Goal: Task Accomplishment & Management: Use online tool/utility

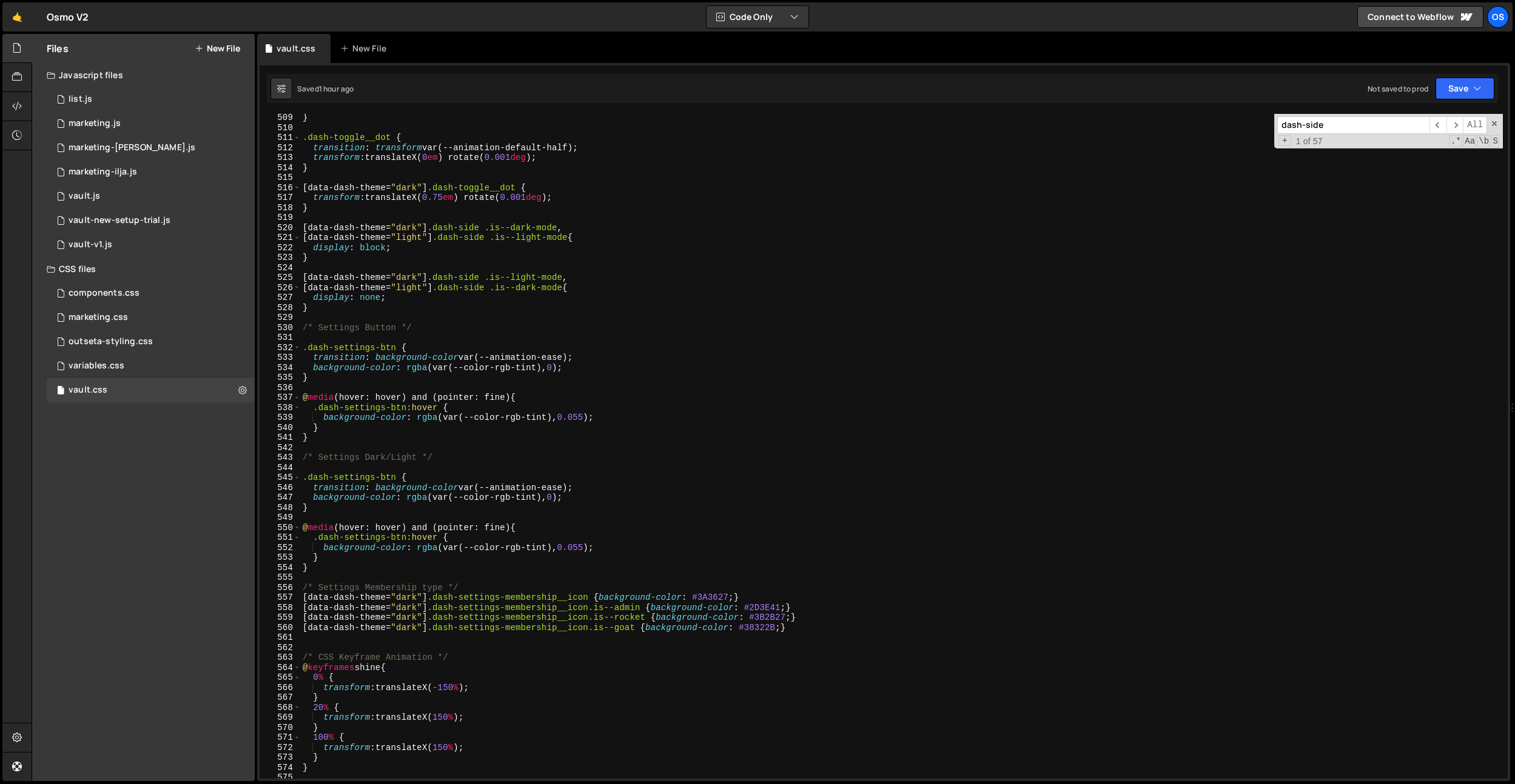
scroll to position [3681, 0]
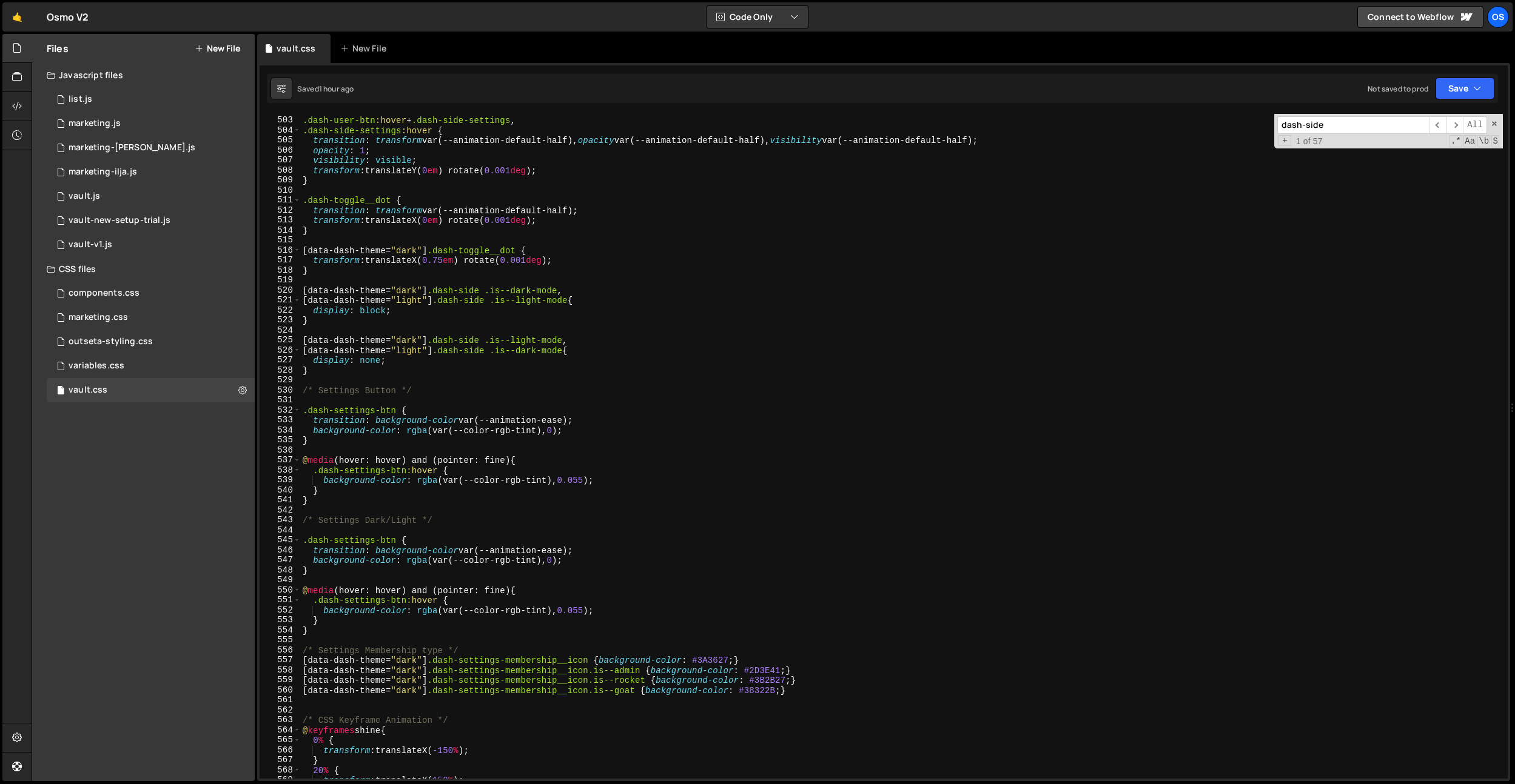
click at [584, 219] on div ".dash-user-btn :hover + .dash-side-settings , .dash-side-settings :hover { tran…" at bounding box center [902, 448] width 1203 height 685
type textarea "transform: translateX(0em) rotate(0.001deg);"
paste input "cat-btn__text"
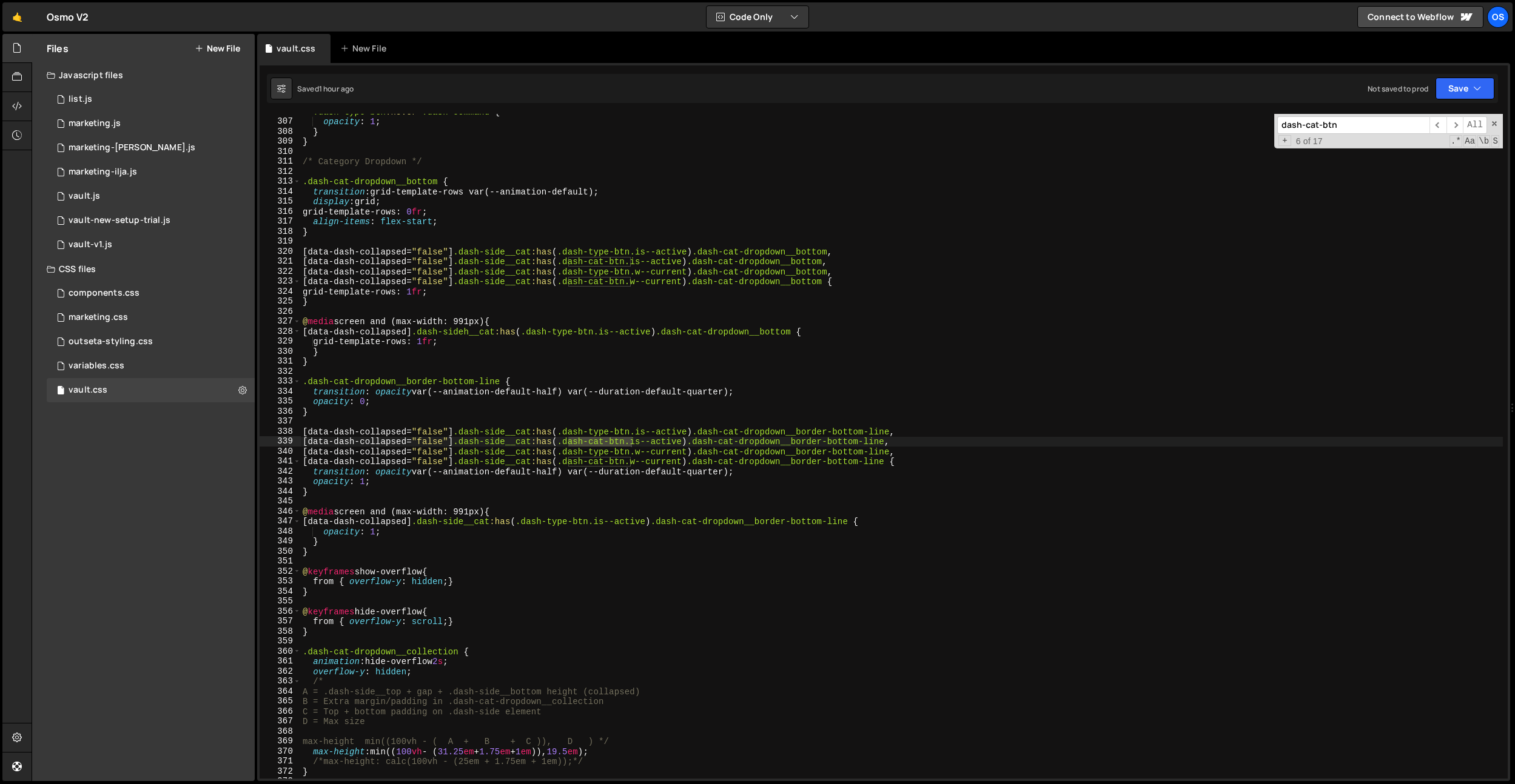
scroll to position [2243, 0]
type input "dash-cat-btn"
click at [1442, 125] on span "​" at bounding box center [1438, 125] width 17 height 18
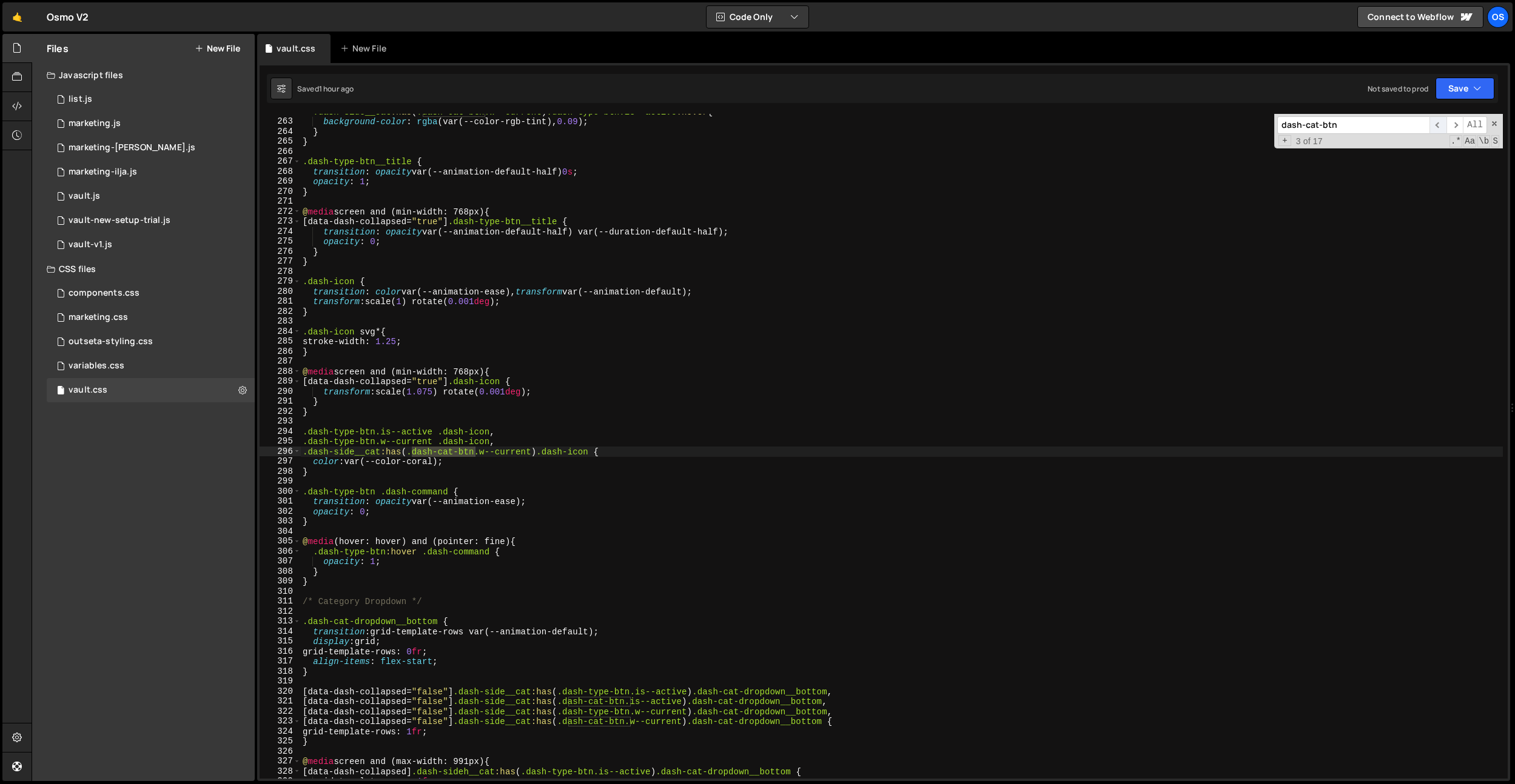
click at [1442, 125] on span "​" at bounding box center [1438, 125] width 17 height 18
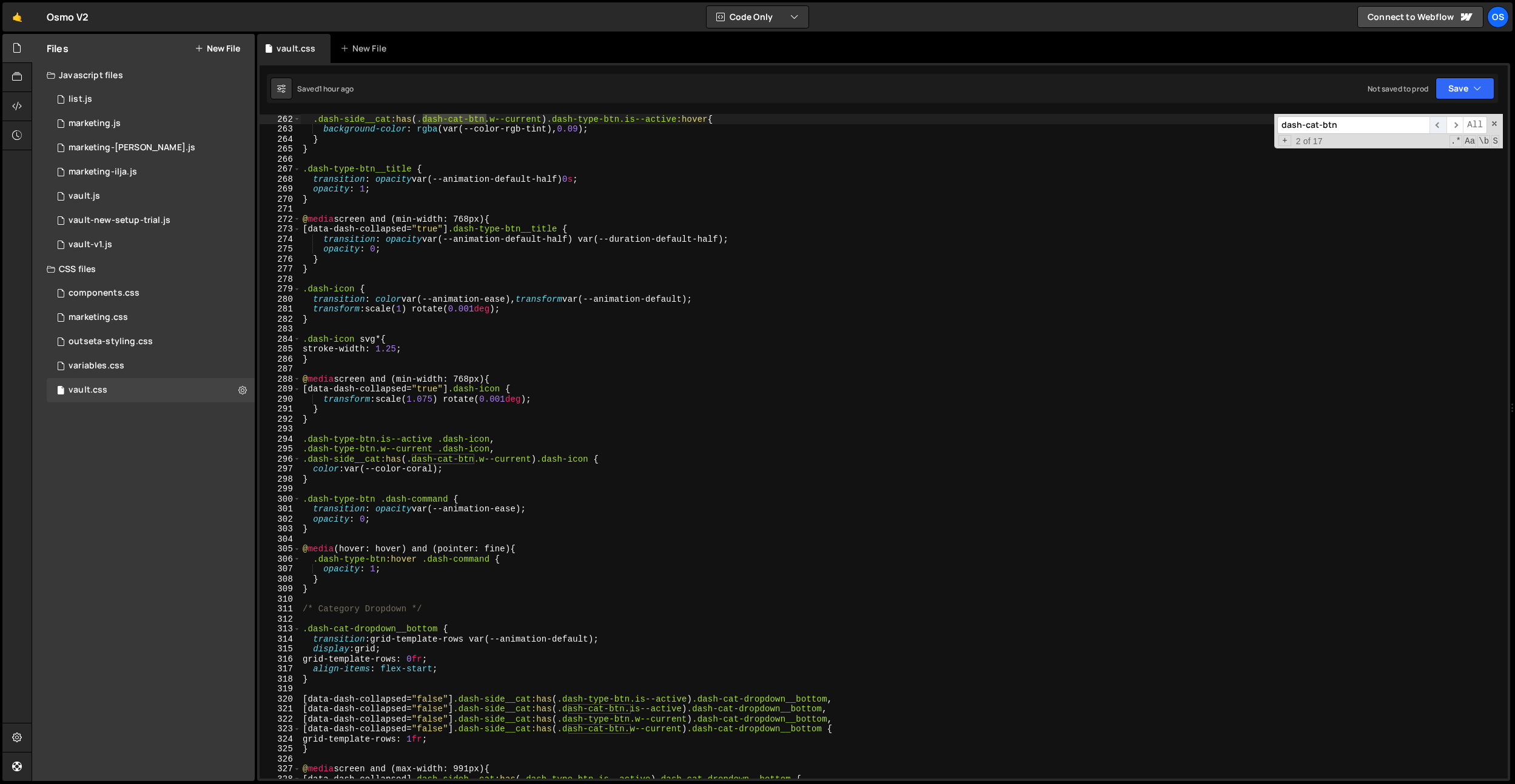
click at [1443, 125] on span "​" at bounding box center [1438, 125] width 17 height 18
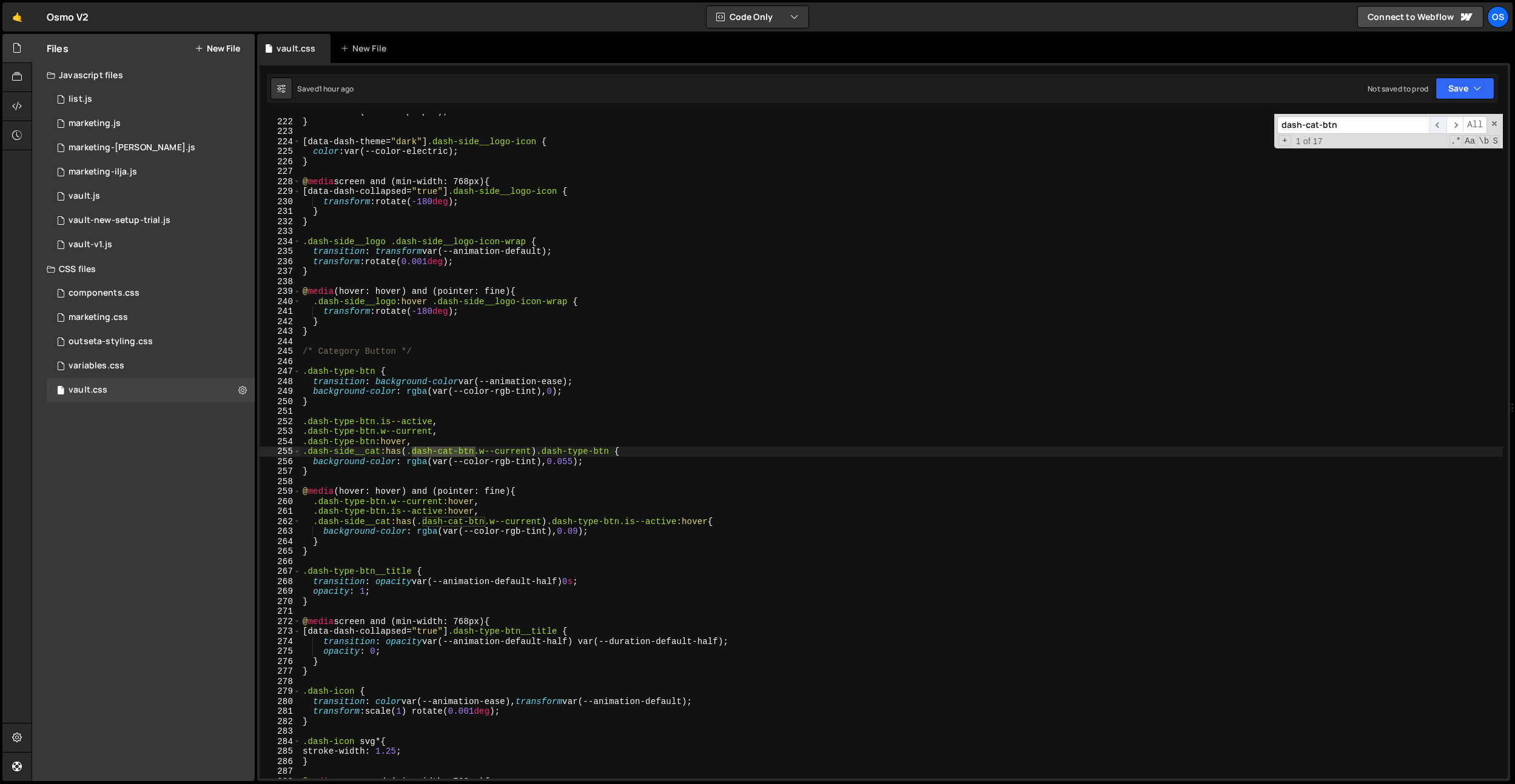
scroll to position [1619, 0]
type textarea "}"
click at [408, 474] on div "color : var(--color-purple) ; } [ data-dash-theme = " dark " ] .dash-side__logo…" at bounding box center [902, 449] width 1203 height 685
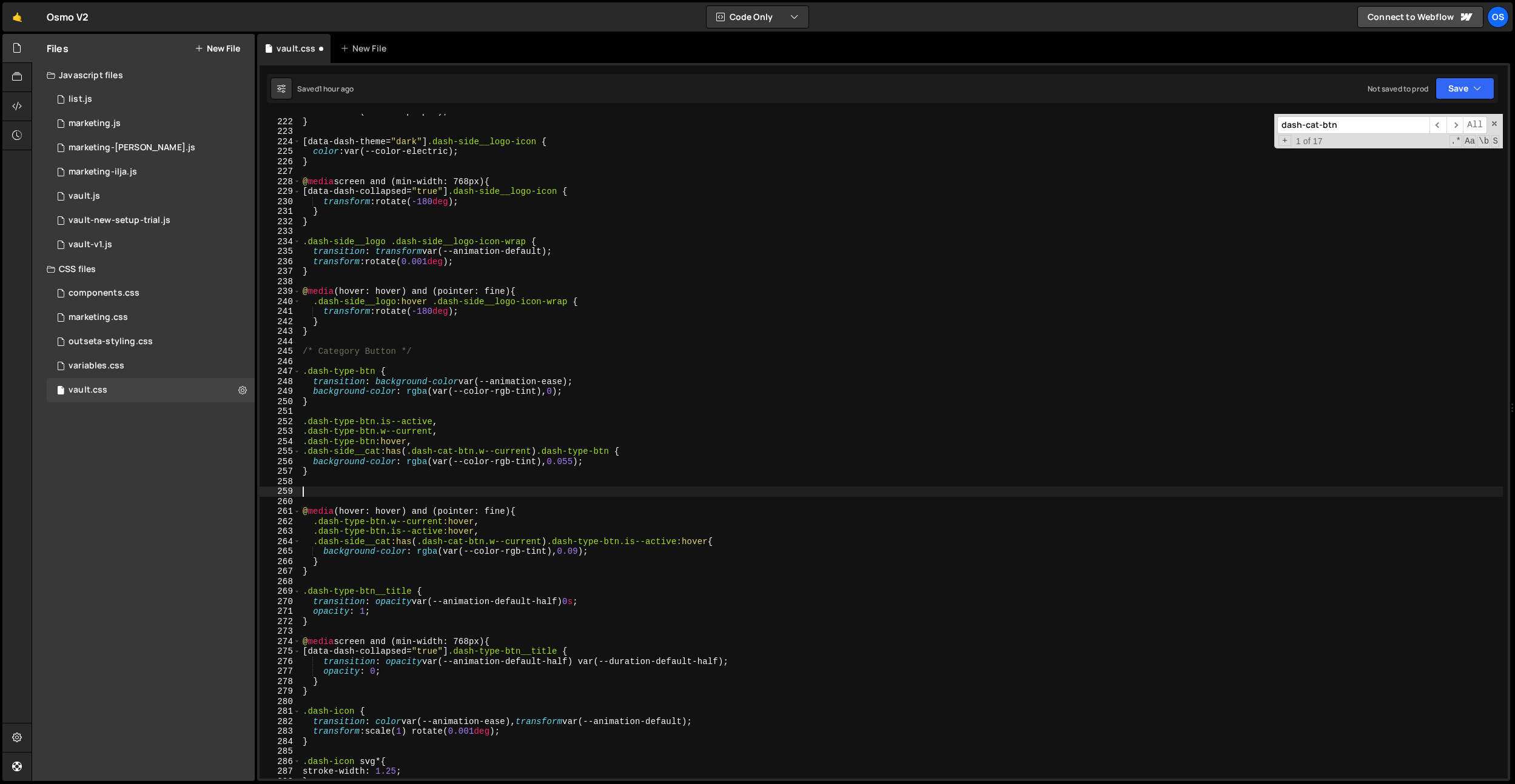
paste textarea "dash-cat-btn__text"
type textarea ".dash-cat-btn__text {}"
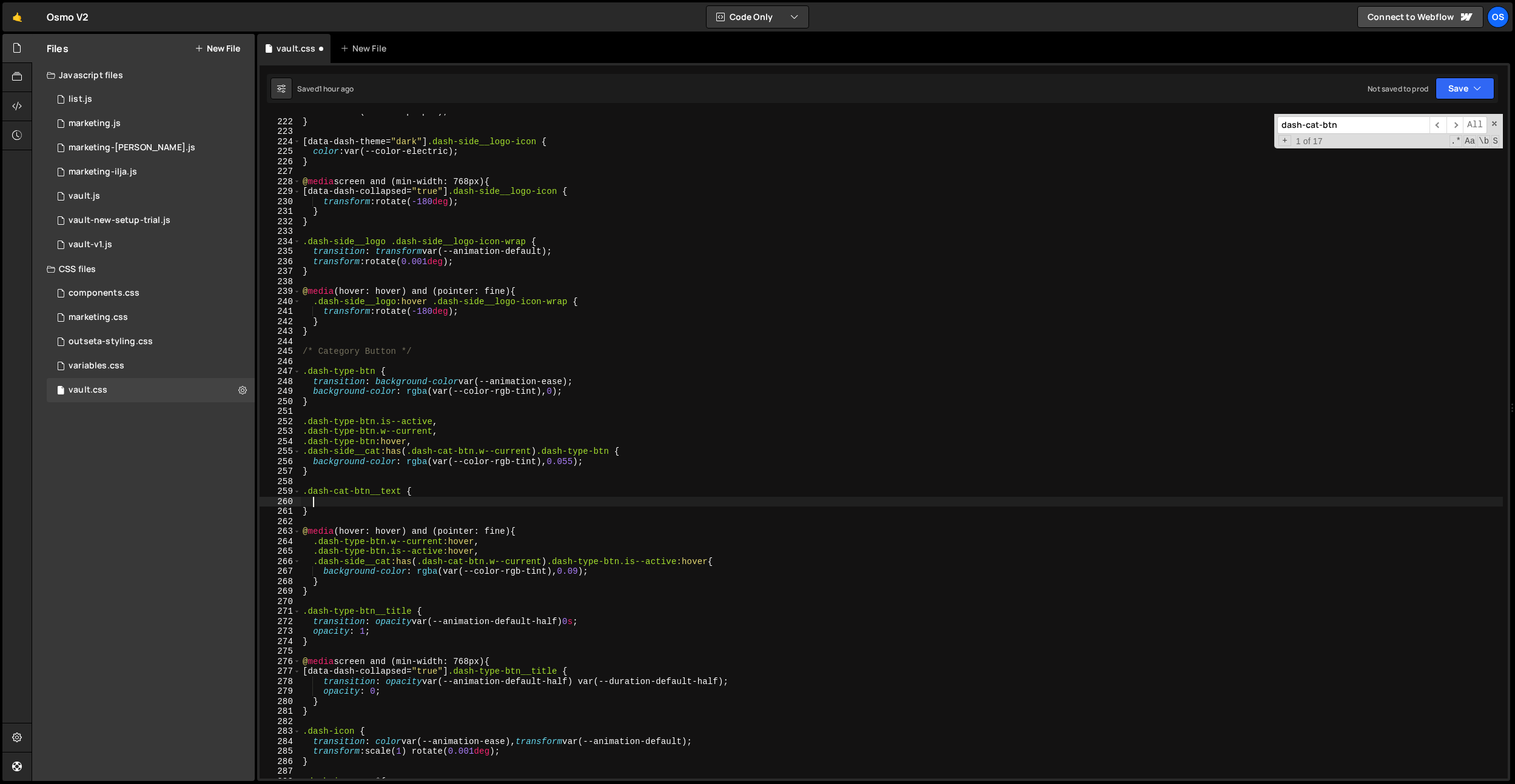
paste textarea "line-clamp: 1;"
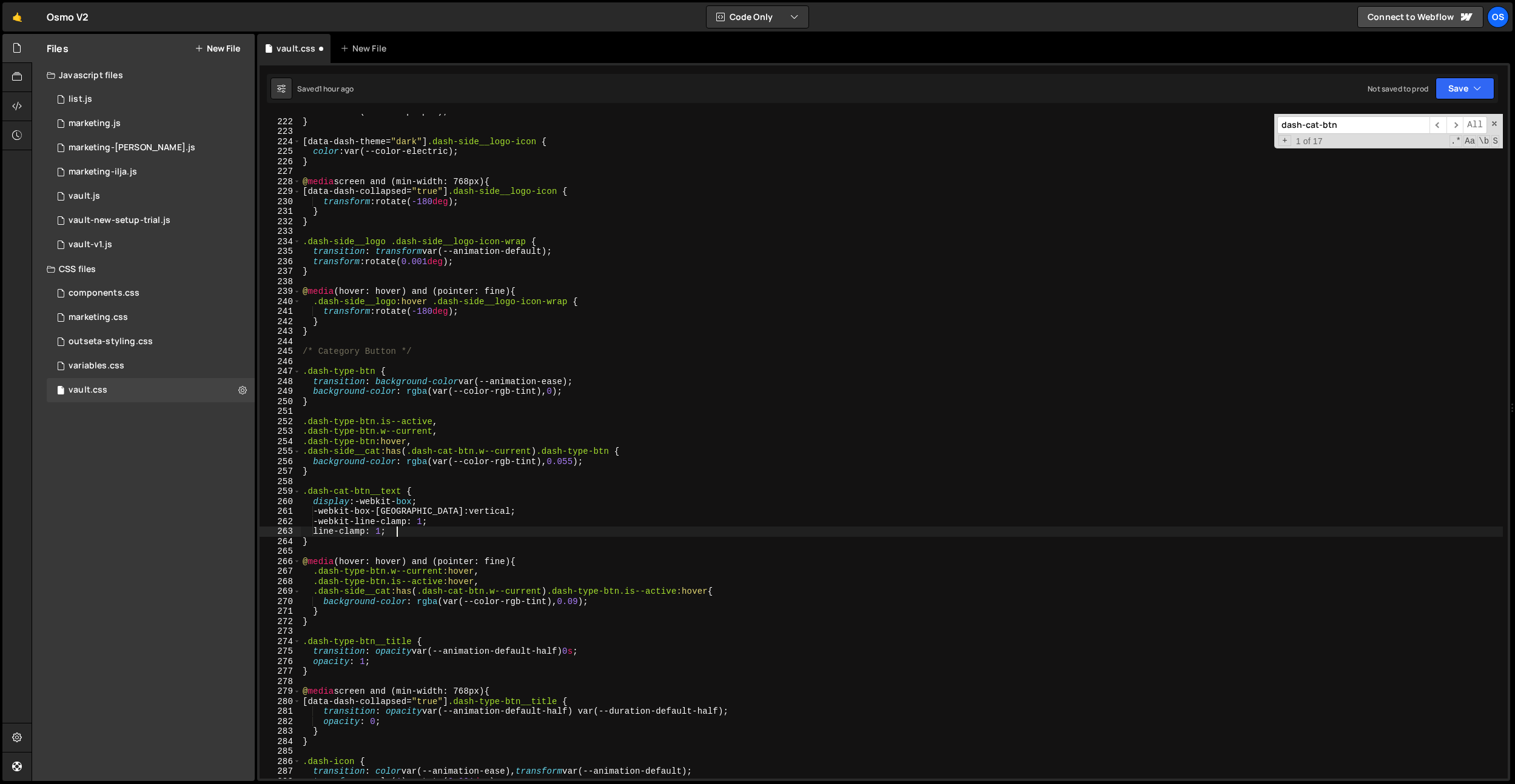
click at [320, 531] on div "color : var(--color-purple) ; } [ data-dash-theme = " dark " ] .dash-side__logo…" at bounding box center [902, 449] width 1203 height 685
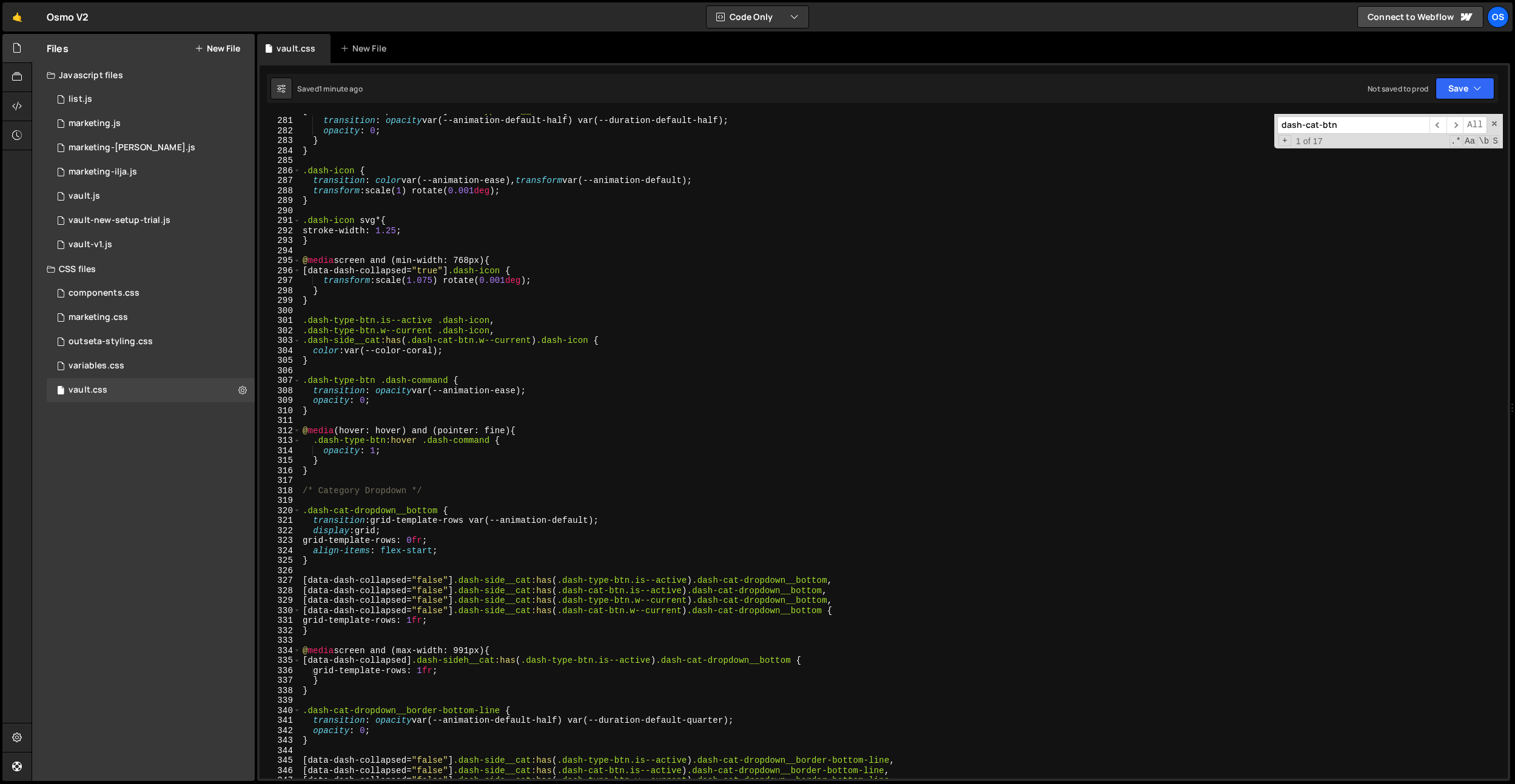
scroll to position [2215, 0]
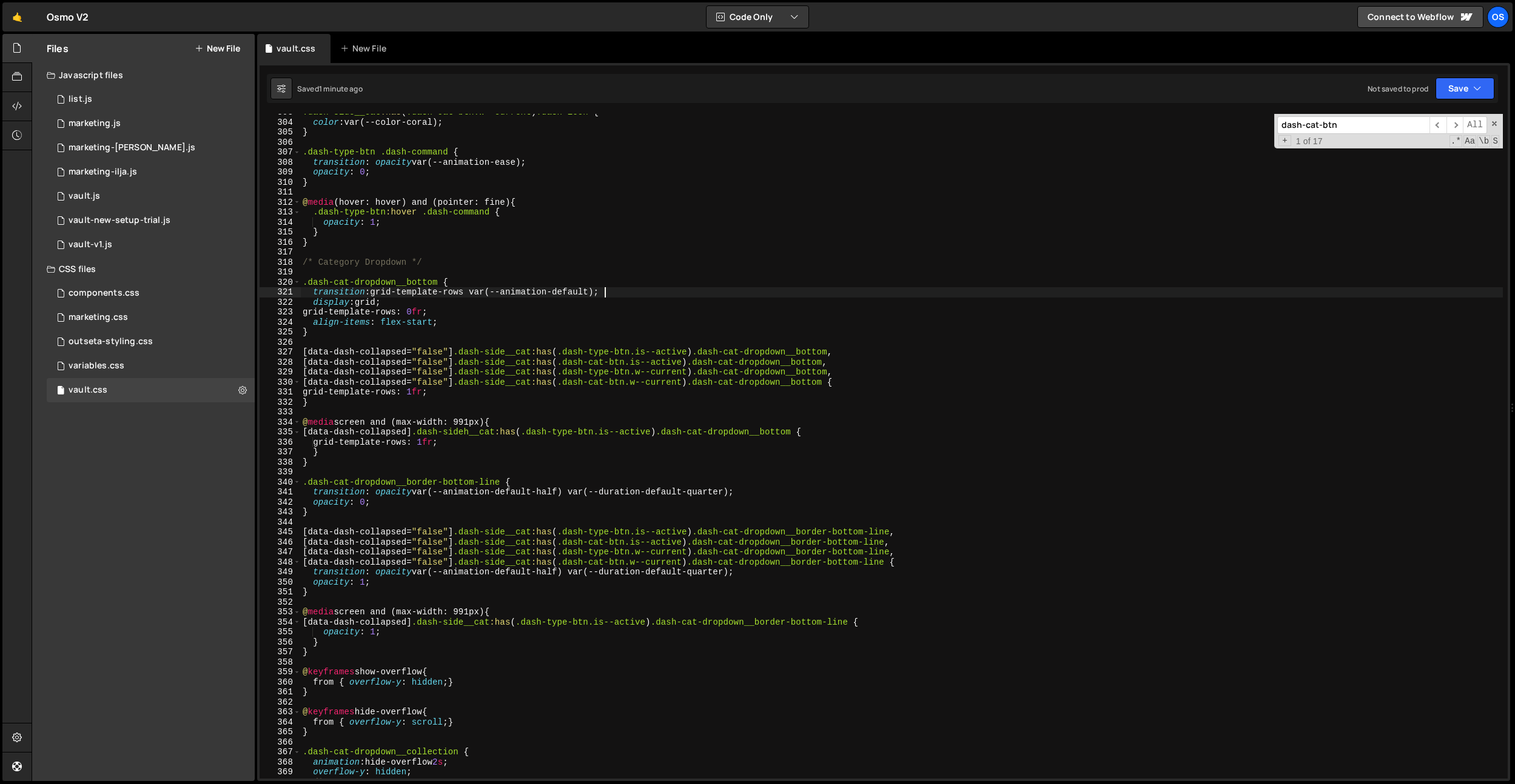
click at [664, 296] on div ".dash-side__cat :has ( .dash-cat-btn.w--current ) .dash-icon { color : var(--co…" at bounding box center [902, 450] width 1203 height 685
type textarea "transition: grid-template-rows var(--animation-default);"
paste input "dropdown__collectio"
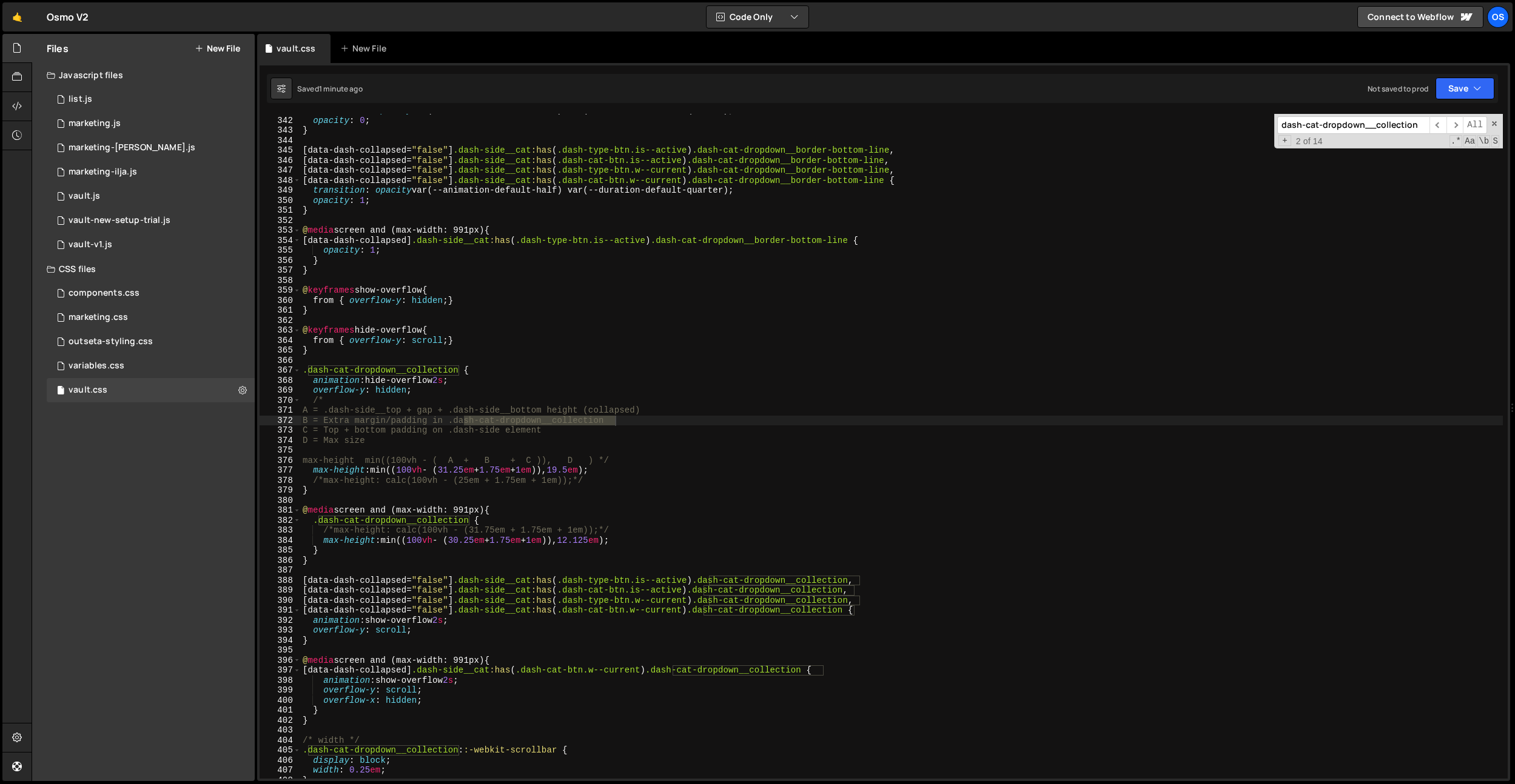
scroll to position [2500, 0]
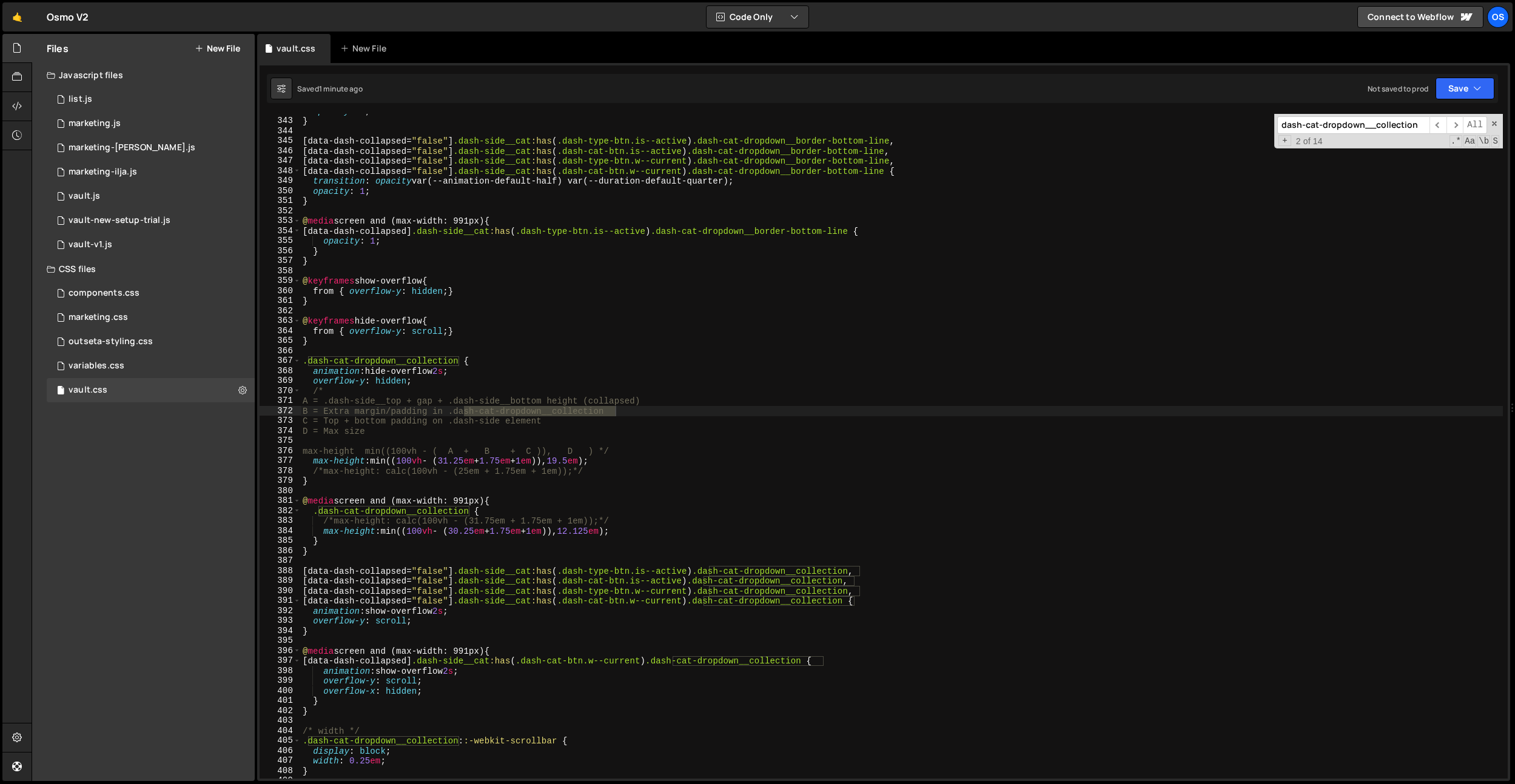
type input "dash-cat-dropdown__collection"
click at [613, 509] on div "opacity : 0 ; } [ data-dash-collapsed = " false " ] .dash-side__cat :has ( .das…" at bounding box center [902, 449] width 1203 height 685
click at [596, 462] on div "opacity : 0 ; } [ data-dash-collapsed = " false " ] .dash-side__cat :has ( .das…" at bounding box center [902, 449] width 1203 height 685
click at [649, 527] on div "opacity : 0 ; } [ data-dash-collapsed = " false " ] .dash-side__cat :has ( .das…" at bounding box center [902, 449] width 1203 height 685
click at [588, 461] on div "opacity : 0 ; } [ data-dash-collapsed = " false " ] .dash-side__cat :has ( .das…" at bounding box center [902, 449] width 1203 height 685
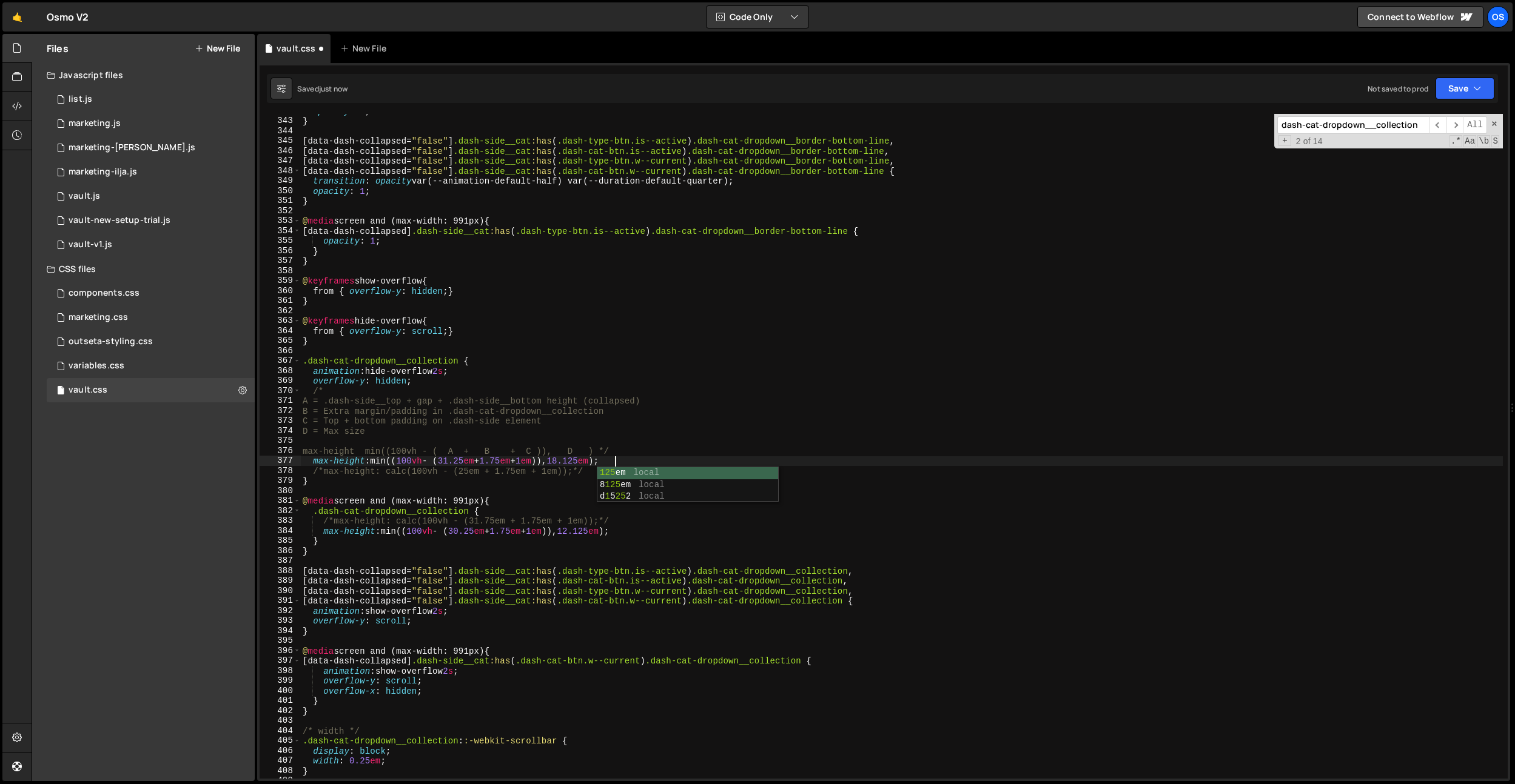
scroll to position [0, 21]
type textarea "max-height: min((100vh - (31.25em + 1.75em + 1em)), 18.125em);"
click at [1322, 120] on input "dash-cat-dropdown__collection" at bounding box center [1353, 125] width 152 height 18
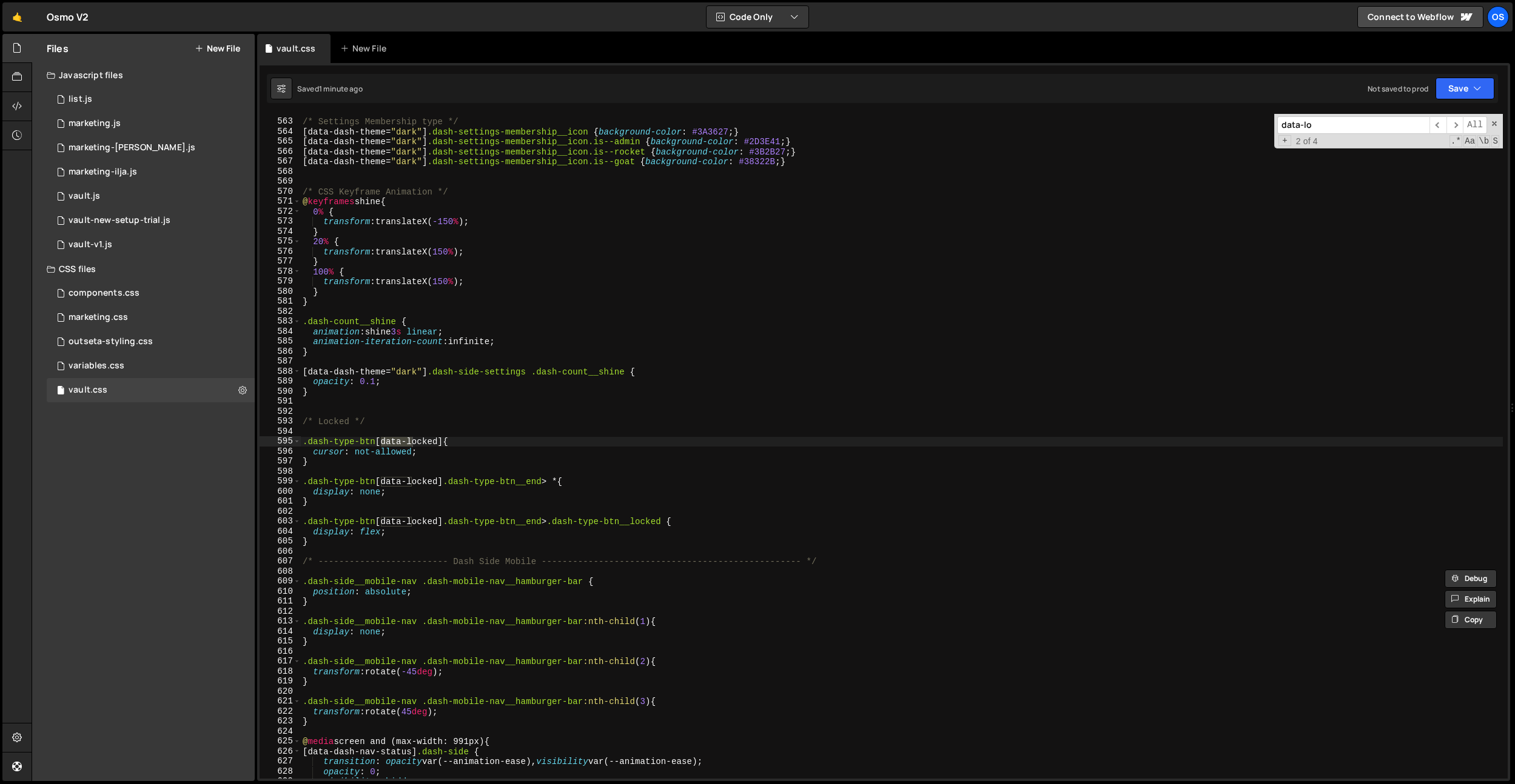
scroll to position [4110, 0]
type input "data-locked"
drag, startPoint x: 393, startPoint y: 418, endPoint x: 396, endPoint y: 232, distance: 186.0
click at [393, 418] on div "/* Settings Membership type */ [ data-dash-theme = " dark " ] .dash-settings-me…" at bounding box center [902, 449] width 1203 height 685
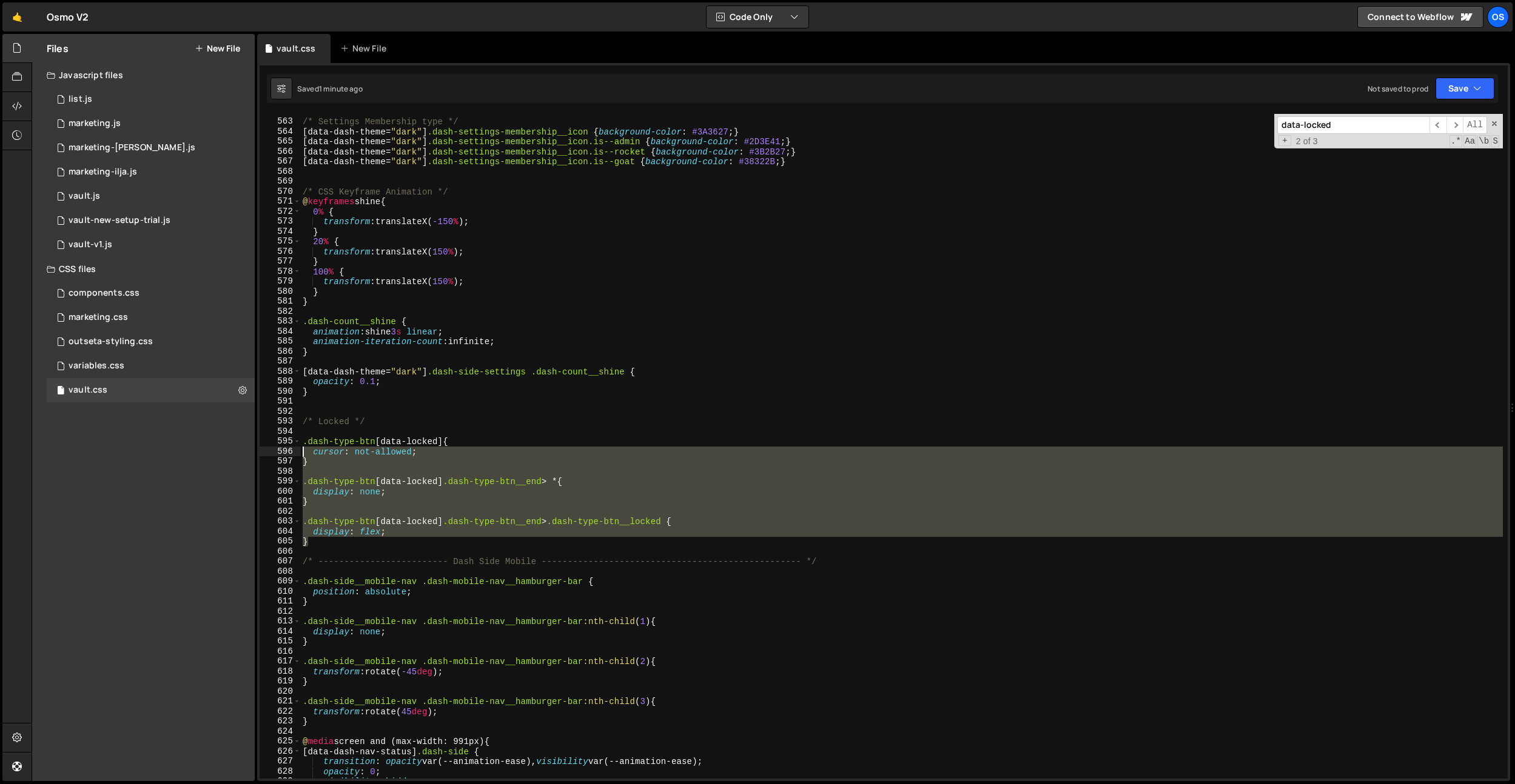
drag, startPoint x: 329, startPoint y: 545, endPoint x: 316, endPoint y: 436, distance: 109.8
click at [301, 439] on div "/* Settings Membership type */ [ data-dash-theme = " dark " ] .dash-settings-me…" at bounding box center [902, 449] width 1203 height 685
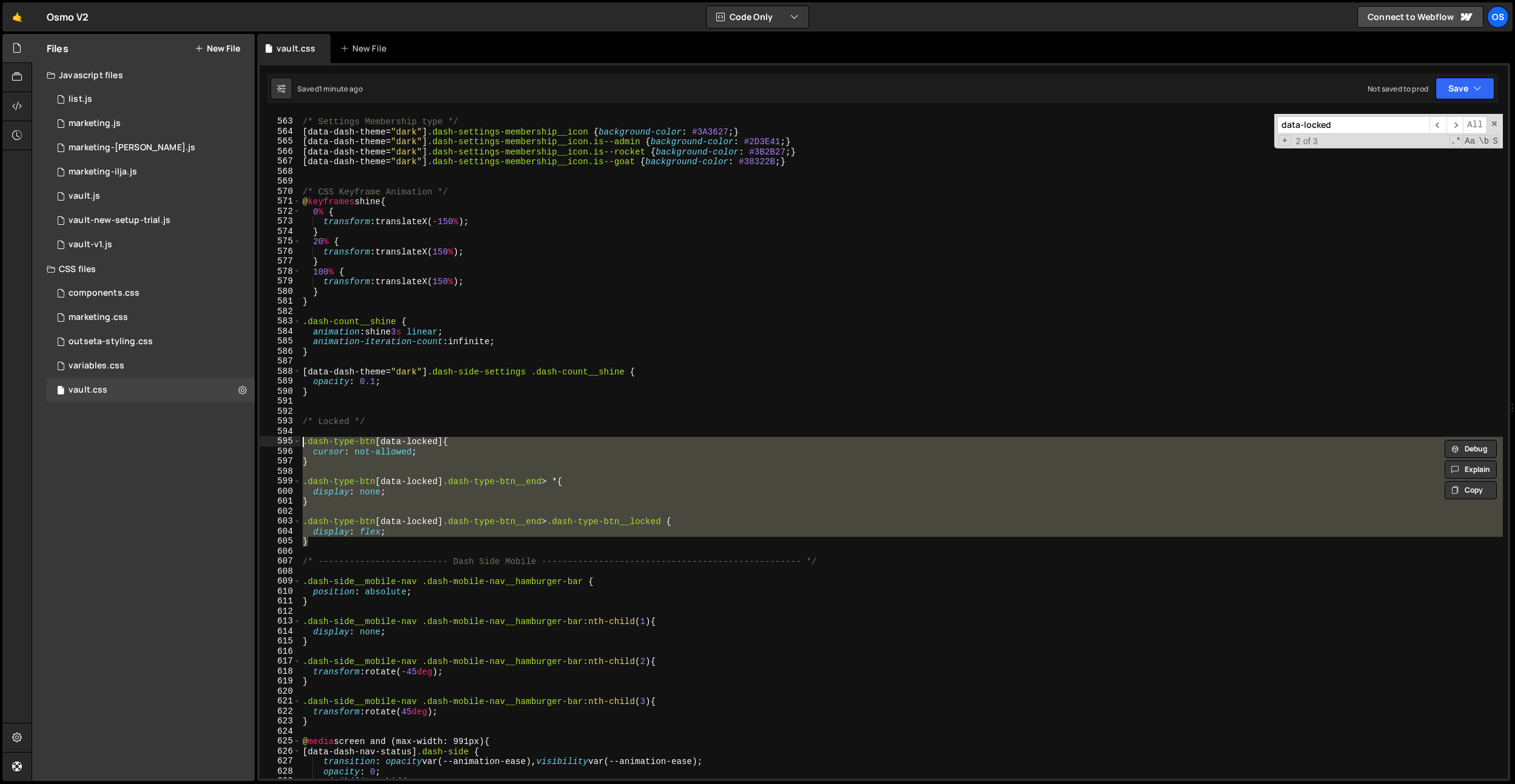
click at [414, 424] on div "/* Settings Membership type */ [ data-dash-theme = " dark " ] .dash-settings-me…" at bounding box center [902, 449] width 1203 height 685
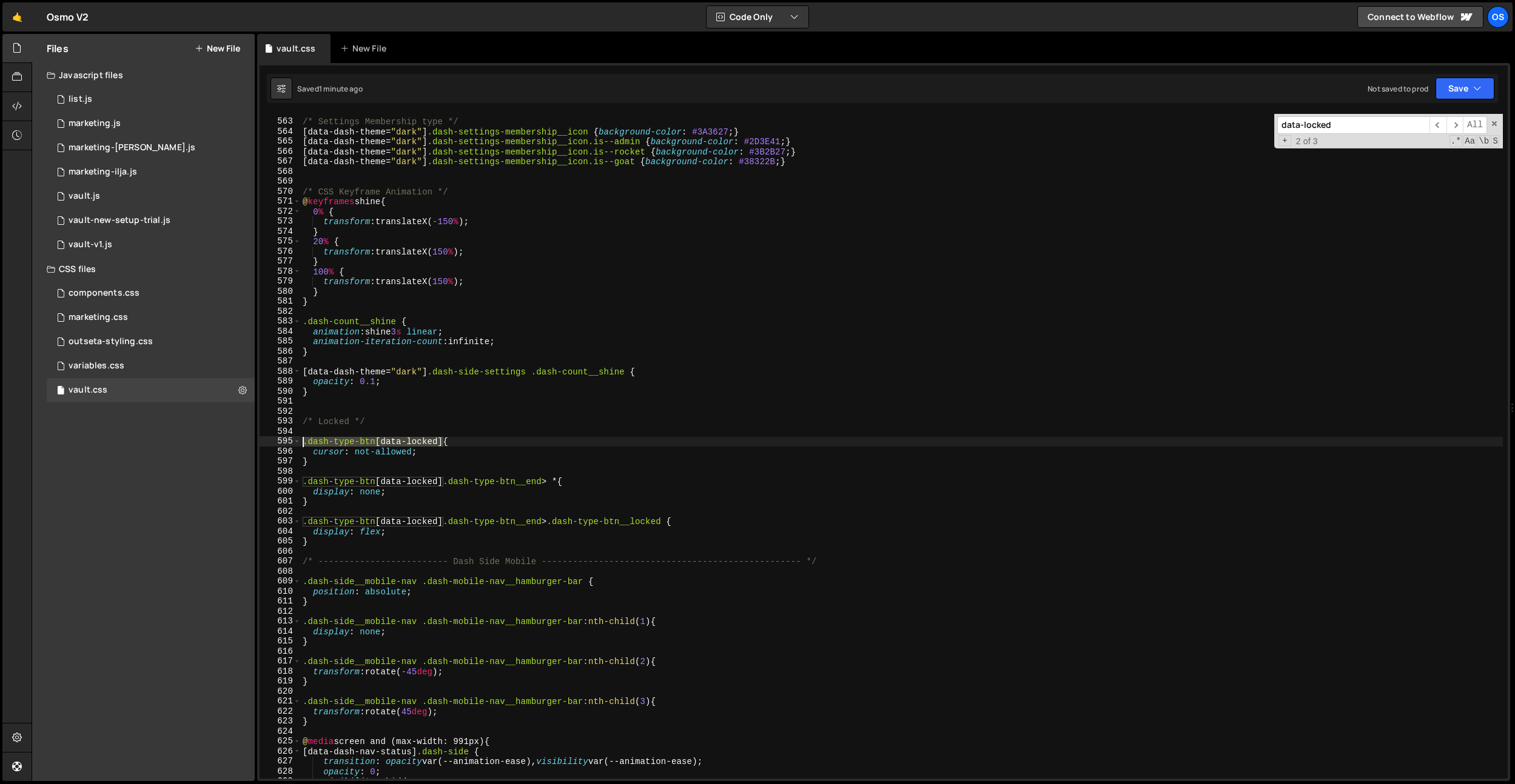
drag, startPoint x: 444, startPoint y: 442, endPoint x: 302, endPoint y: 443, distance: 142.0
click at [302, 443] on div "/* Settings Membership type */ [ data-dash-theme = " dark " ] .dash-settings-me…" at bounding box center [902, 449] width 1203 height 685
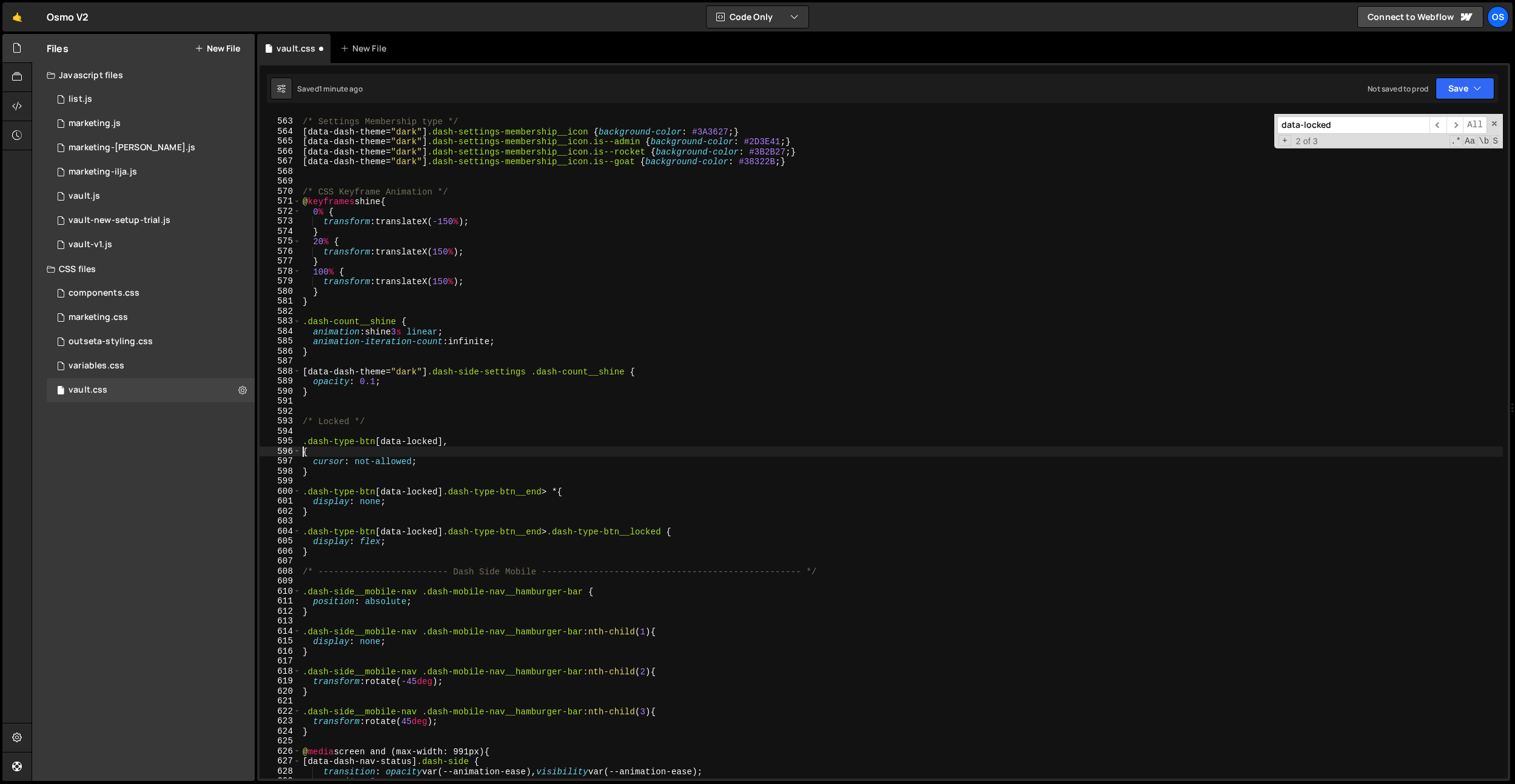
scroll to position [0, 0]
paste textarea ".dash-type-btn[data-locked]"
click at [337, 452] on div "/* Settings Membership type */ [ data-dash-theme = " dark " ] .dash-settings-me…" at bounding box center [902, 449] width 1203 height 685
drag, startPoint x: 337, startPoint y: 452, endPoint x: 420, endPoint y: 407, distance: 94.4
click at [337, 452] on div "/* Settings Membership type */ [ data-dash-theme = " dark " ] .dash-settings-me…" at bounding box center [902, 449] width 1203 height 685
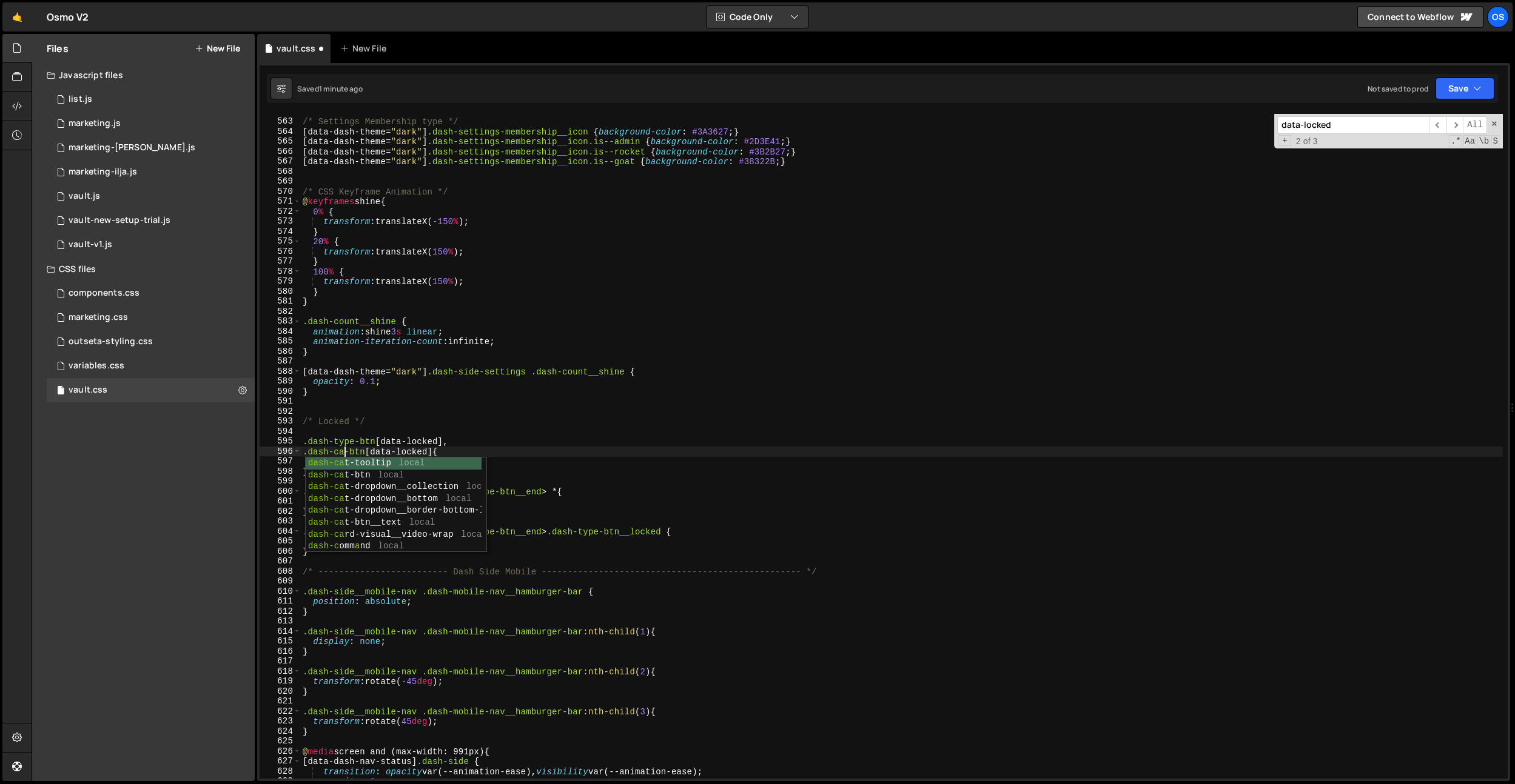
type textarea ".dash-tcatype-btn[data-locked]{"
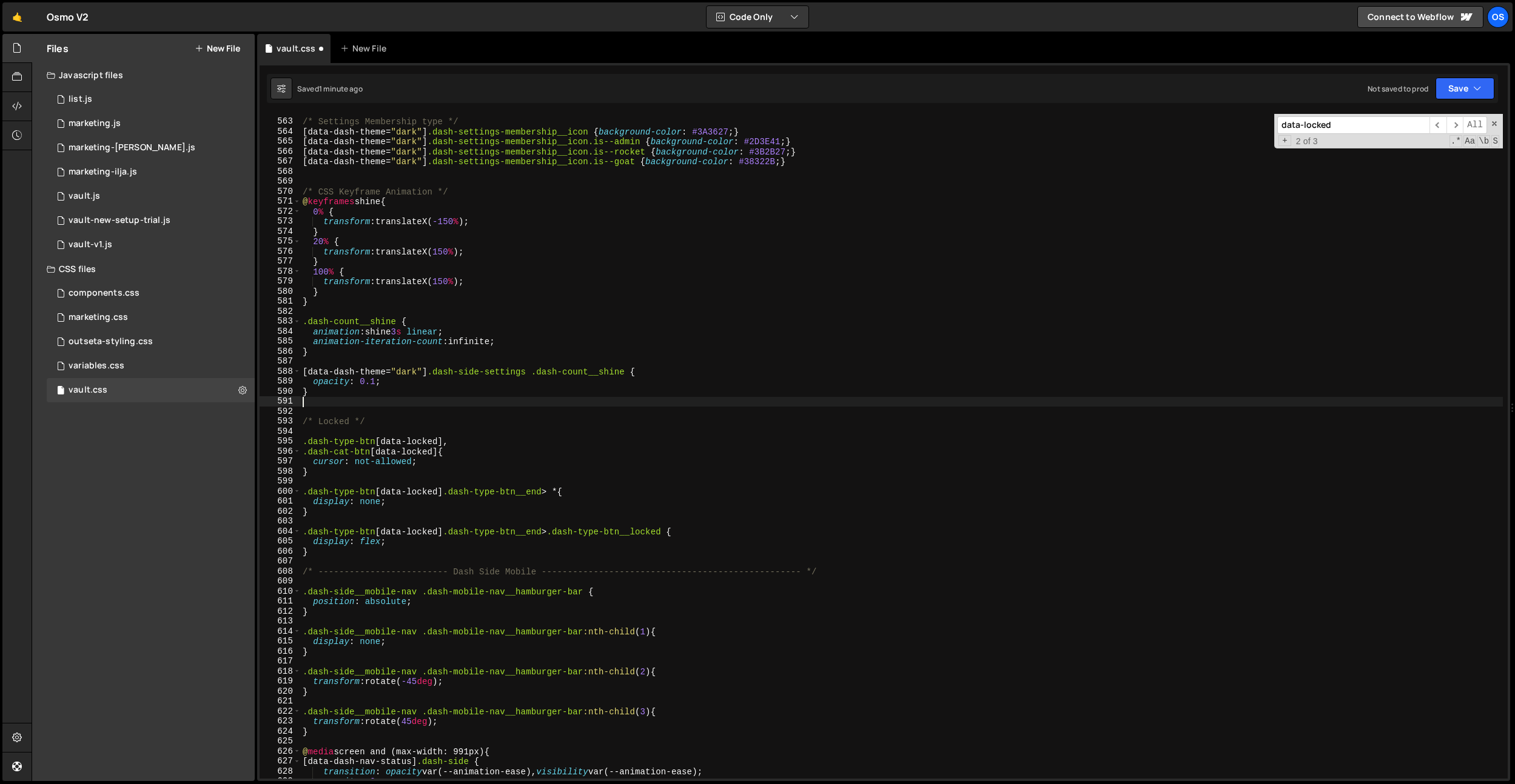
click at [428, 404] on div "/* Settings Membership type */ [ data-dash-theme = " dark " ] .dash-settings-me…" at bounding box center [902, 449] width 1203 height 685
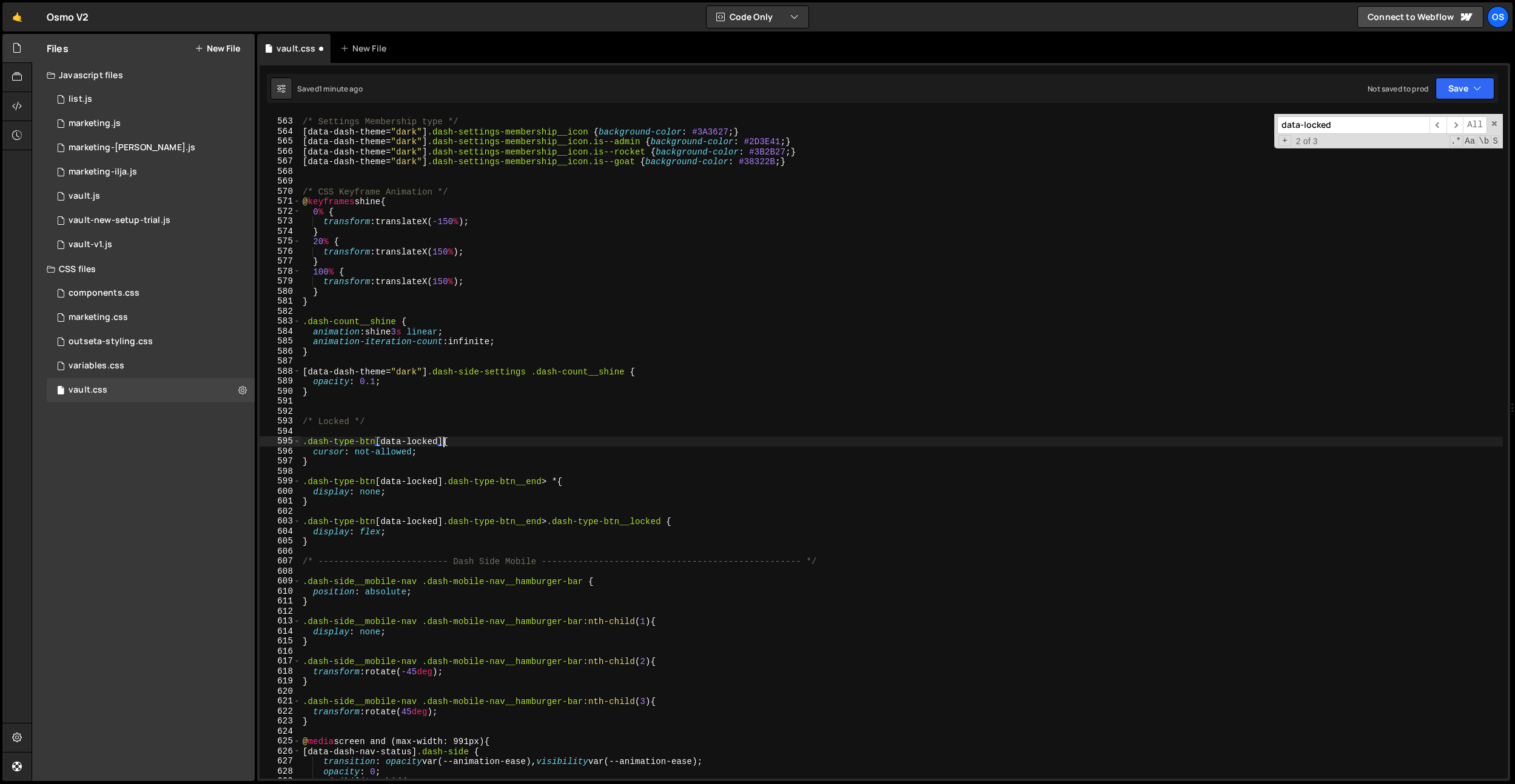
click at [304, 445] on div "/* Settings Membership type */ [ data-dash-theme = " dark " ] .dash-settings-me…" at bounding box center [902, 449] width 1203 height 685
click at [464, 442] on div "/* Settings Membership type */ [ data-dash-theme = " dark " ] .dash-settings-me…" at bounding box center [902, 449] width 1203 height 685
drag, startPoint x: 465, startPoint y: 441, endPoint x: 323, endPoint y: 444, distance: 142.0
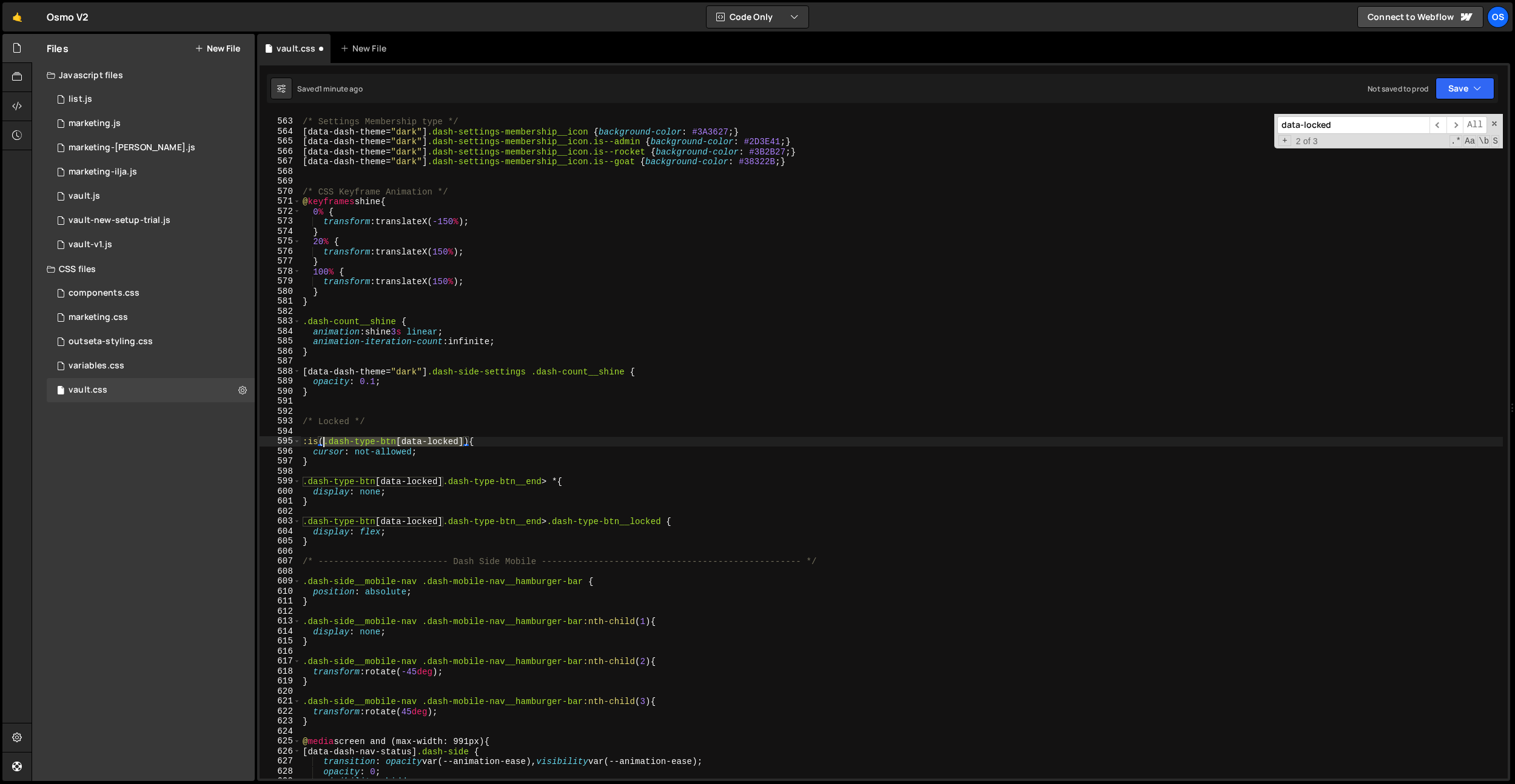
click at [323, 444] on div "/* Settings Membership type */ [ data-dash-theme = " dark " ] .dash-settings-me…" at bounding box center [902, 449] width 1203 height 685
paste textarea ".dash-type-btn[data-locked]"
click at [520, 442] on div "/* Settings Membership type */ [ data-dash-theme = " dark " ] .dash-settings-me…" at bounding box center [902, 449] width 1203 height 685
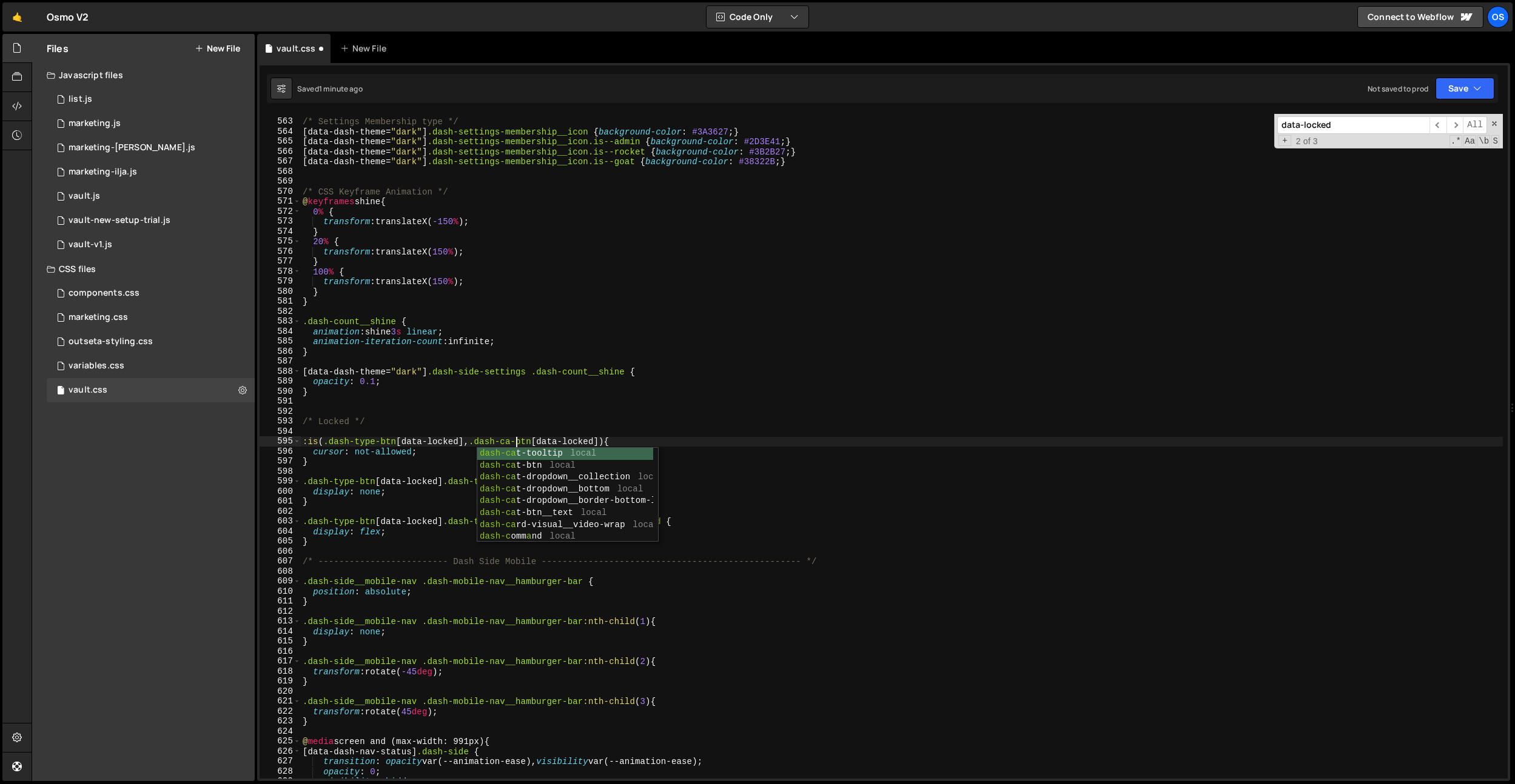
type textarea ":is(.dash-type-btn[data-locked], .dash-typcate-btn[data-locked]) {"
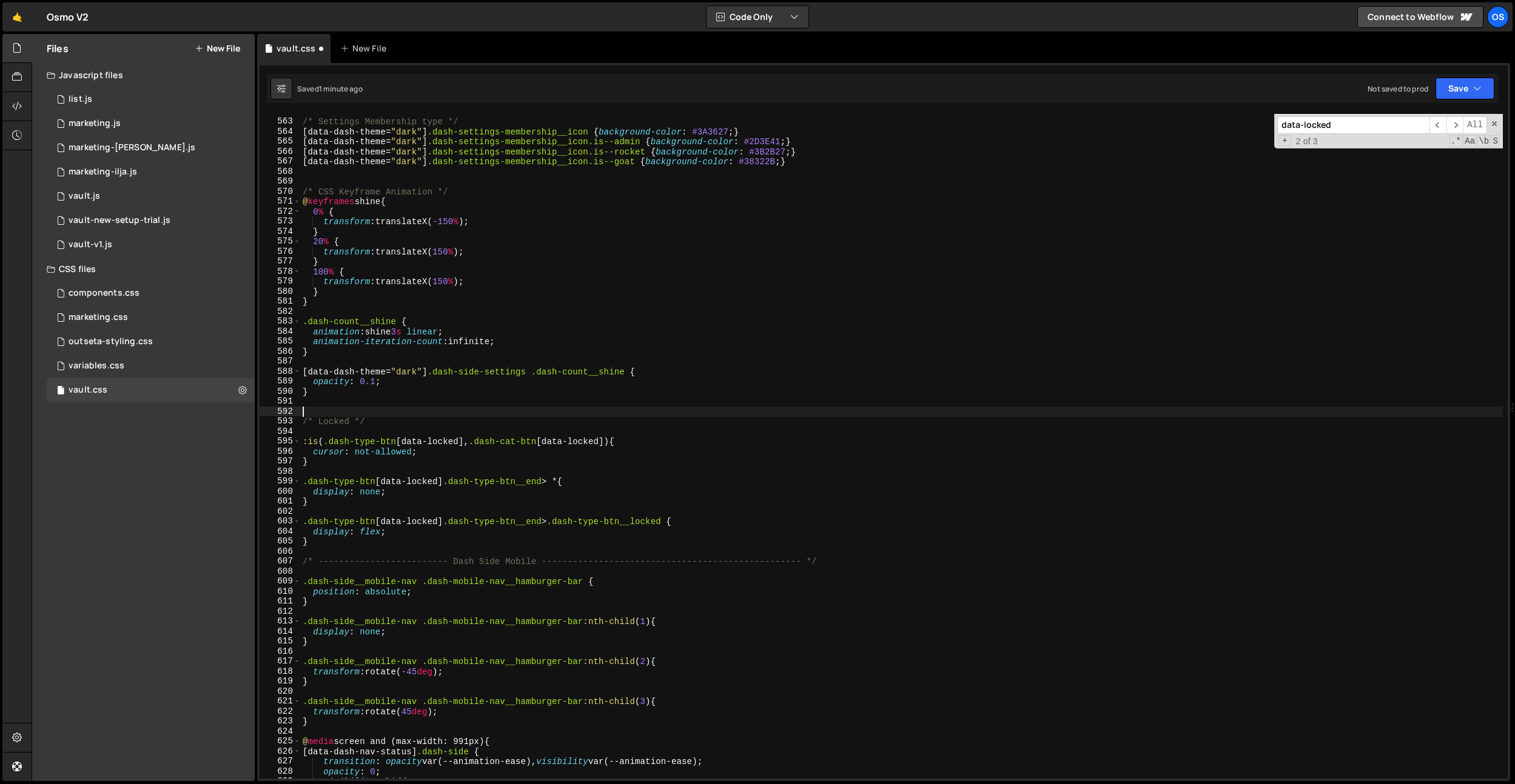
click at [569, 408] on div "/* Settings Membership type */ [ data-dash-theme = " dark " ] .dash-settings-me…" at bounding box center [902, 449] width 1203 height 685
drag, startPoint x: 613, startPoint y: 441, endPoint x: 437, endPoint y: 487, distance: 181.9
click at [239, 443] on div "Files New File Javascript files 0 list.js 0 0 marketing.js 0 0 marketing-[PERSO…" at bounding box center [773, 408] width 1484 height 748
drag, startPoint x: 443, startPoint y: 481, endPoint x: 417, endPoint y: 514, distance: 42.0
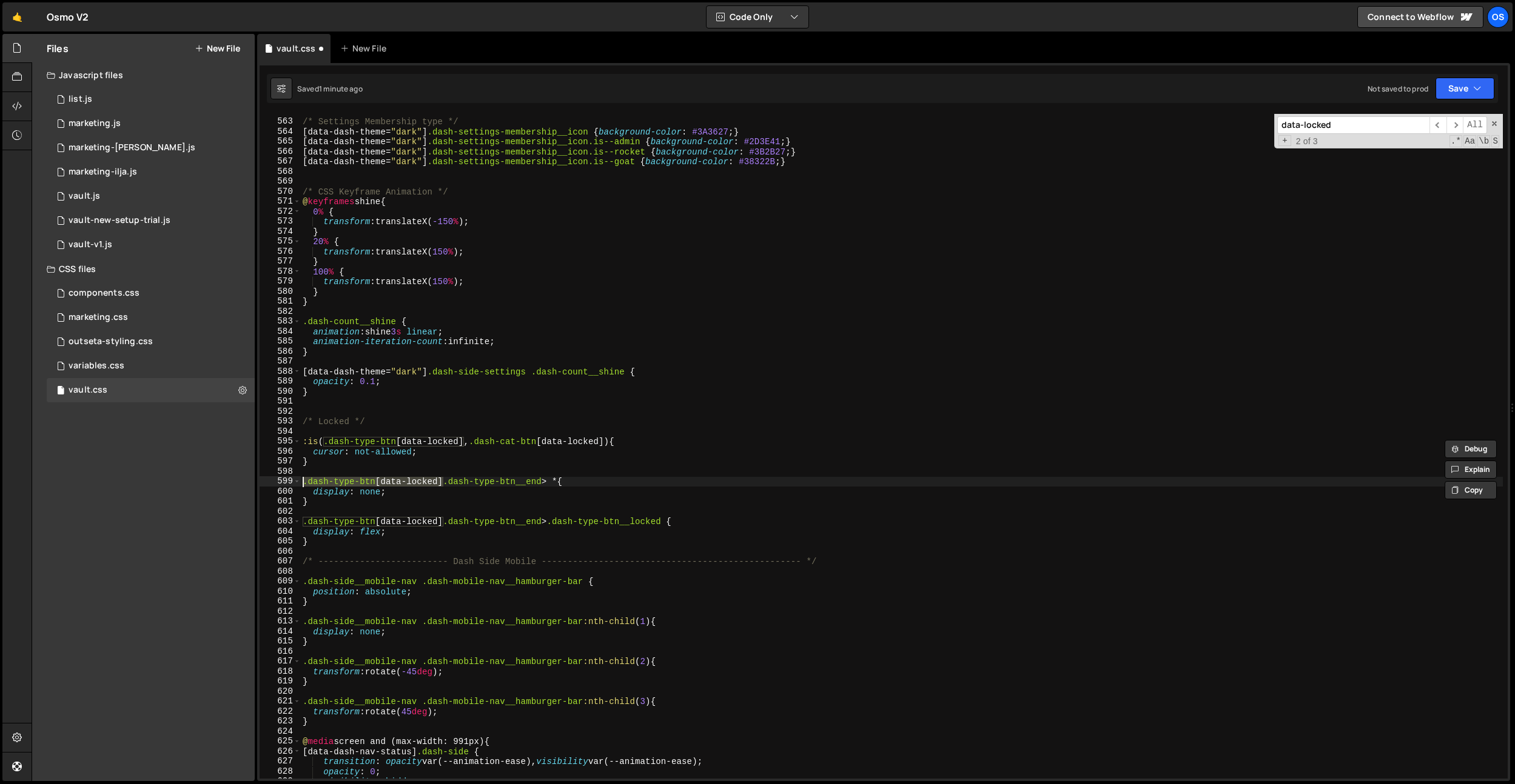
click at [293, 481] on div ":is(.dash-type-btn[data-locked], .dash-cat-btn[data-locked]) { 562 563 564 565 …" at bounding box center [884, 446] width 1248 height 665
paste textarea ":is(.dash-type-btn[data-locked], .dash-cat-btn[data-locked])"
drag, startPoint x: 444, startPoint y: 520, endPoint x: 290, endPoint y: 520, distance: 154.0
click at [290, 520] on div ":is(.dash-type-btn[data-locked], .dash-cat-btn[data-locked]) .dash-type-btn__en…" at bounding box center [884, 446] width 1248 height 665
paste textarea ":is(.dash-type-btn[data-locked], .dash-cat-btn[data-locked])"
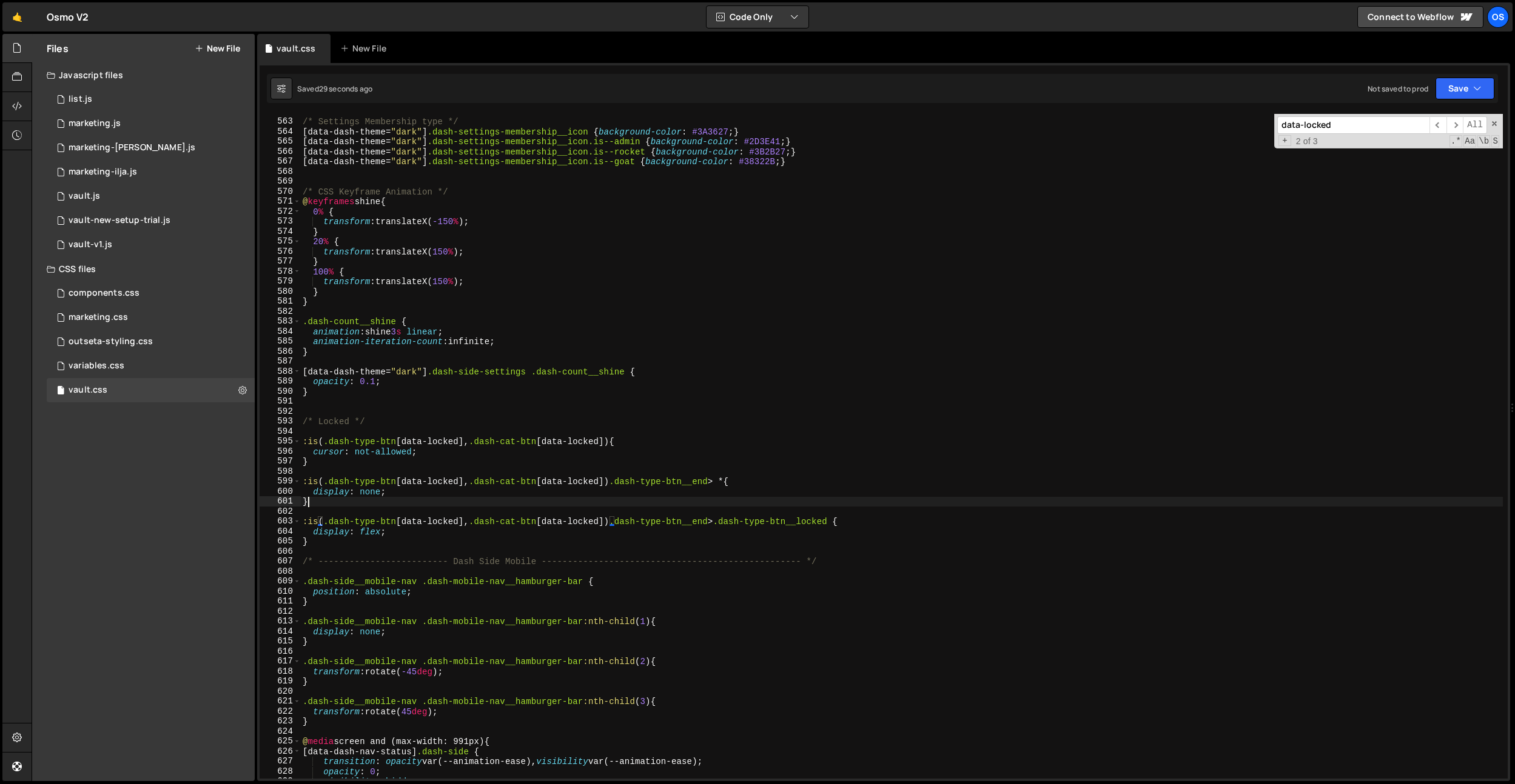
click at [546, 499] on div "/* Settings Membership type */ [ data-dash-theme = " dark " ] .dash-settings-me…" at bounding box center [902, 449] width 1203 height 685
click at [596, 449] on div "/* Settings Membership type */ [ data-dash-theme = " dark " ] .dash-settings-me…" at bounding box center [902, 449] width 1203 height 685
type textarea "cursor: not-allowed;"
click at [512, 508] on div "/* Settings Membership type */ [ data-dash-theme = " dark " ] .dash-settings-me…" at bounding box center [902, 449] width 1203 height 685
drag, startPoint x: 515, startPoint y: 542, endPoint x: 523, endPoint y: 542, distance: 8.0
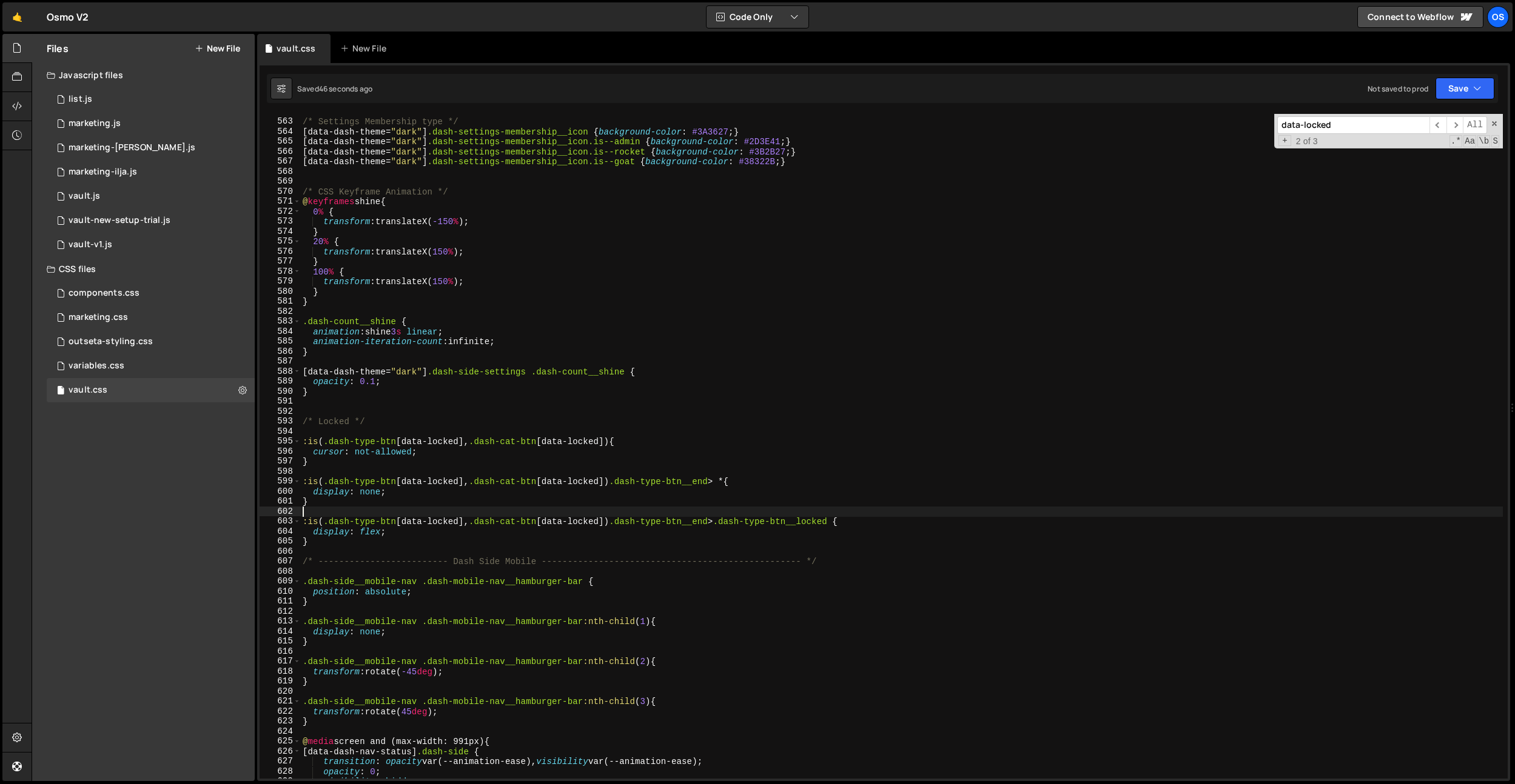
click at [516, 542] on div "/* Settings Membership type */ [ data-dash-theme = " dark " ] .dash-settings-me…" at bounding box center [902, 449] width 1203 height 685
drag, startPoint x: 610, startPoint y: 524, endPoint x: 546, endPoint y: 524, distance: 64.0
click at [546, 524] on div "/* Settings Membership type */ [ data-dash-theme = " dark " ] .dash-settings-me…" at bounding box center [902, 449] width 1203 height 685
drag, startPoint x: 542, startPoint y: 523, endPoint x: 605, endPoint y: 520, distance: 63.1
click at [608, 520] on div "/* Settings Membership type */ [ data-dash-theme = " dark " ] .dash-settings-me…" at bounding box center [902, 449] width 1203 height 685
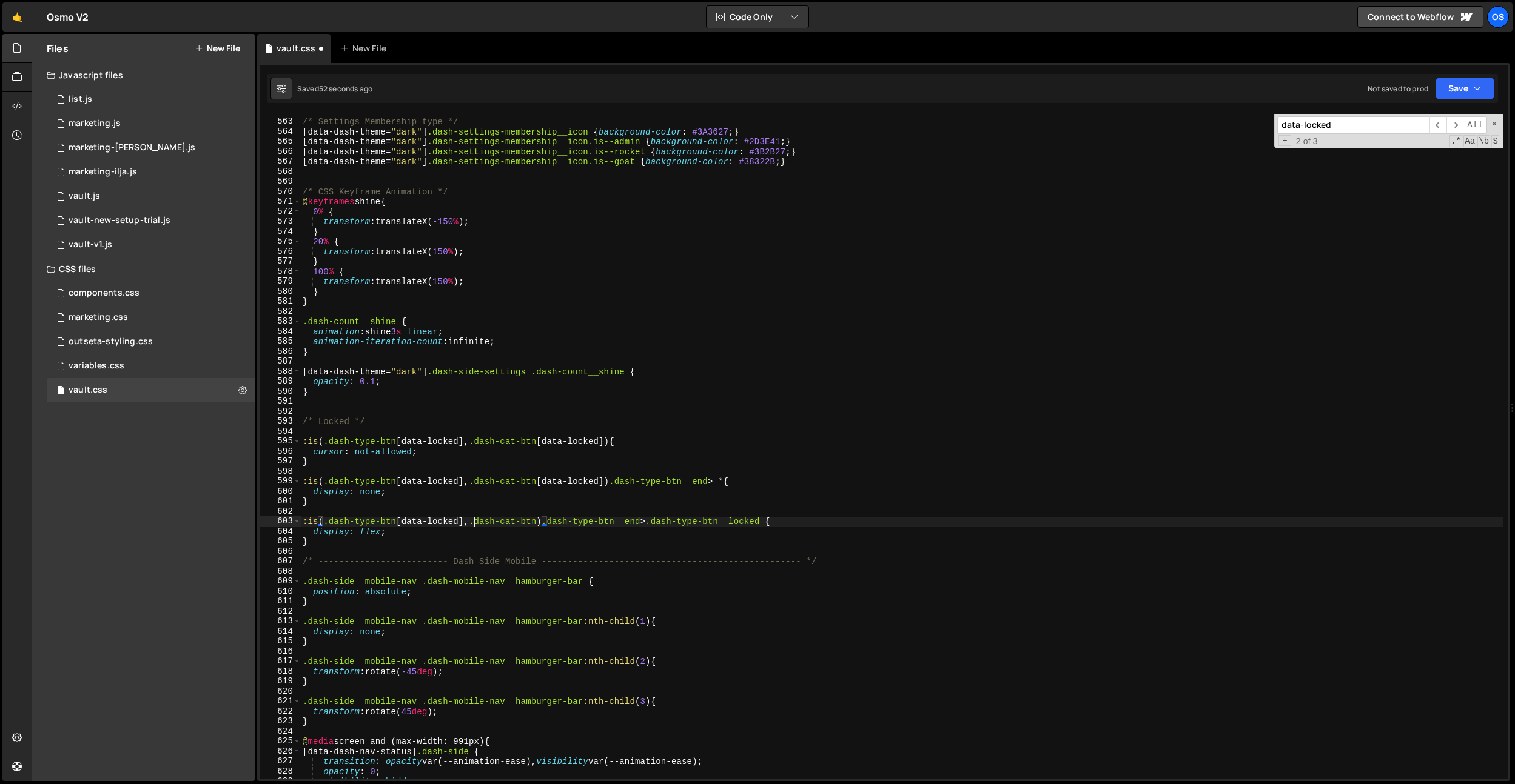
click at [476, 523] on div "/* Settings Membership type */ [ data-dash-theme = " dark " ] .dash-settings-me…" at bounding box center [902, 449] width 1203 height 685
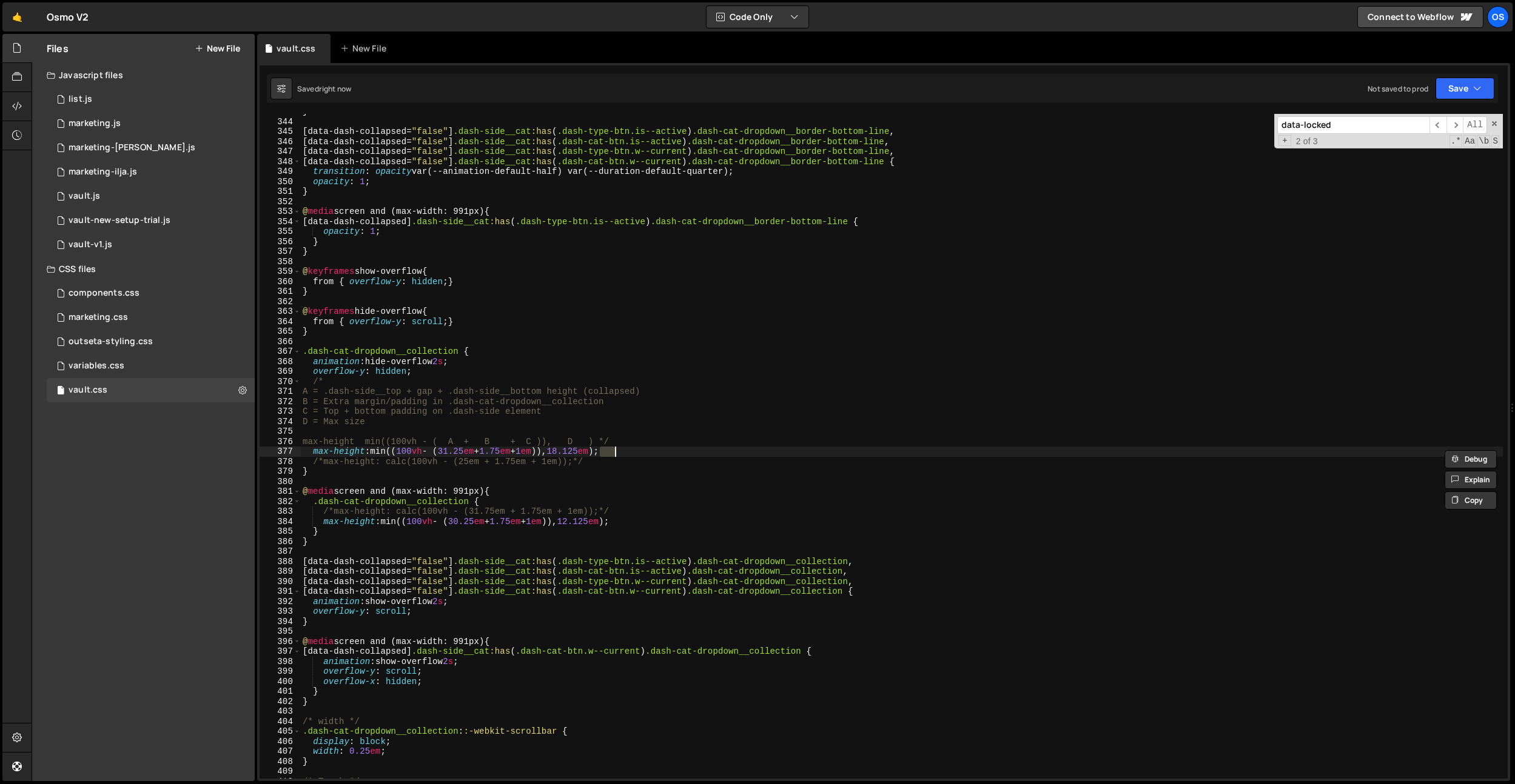
click at [1334, 137] on div "+ 2 of 3 .* Aa \b S" at bounding box center [1388, 141] width 222 height 10
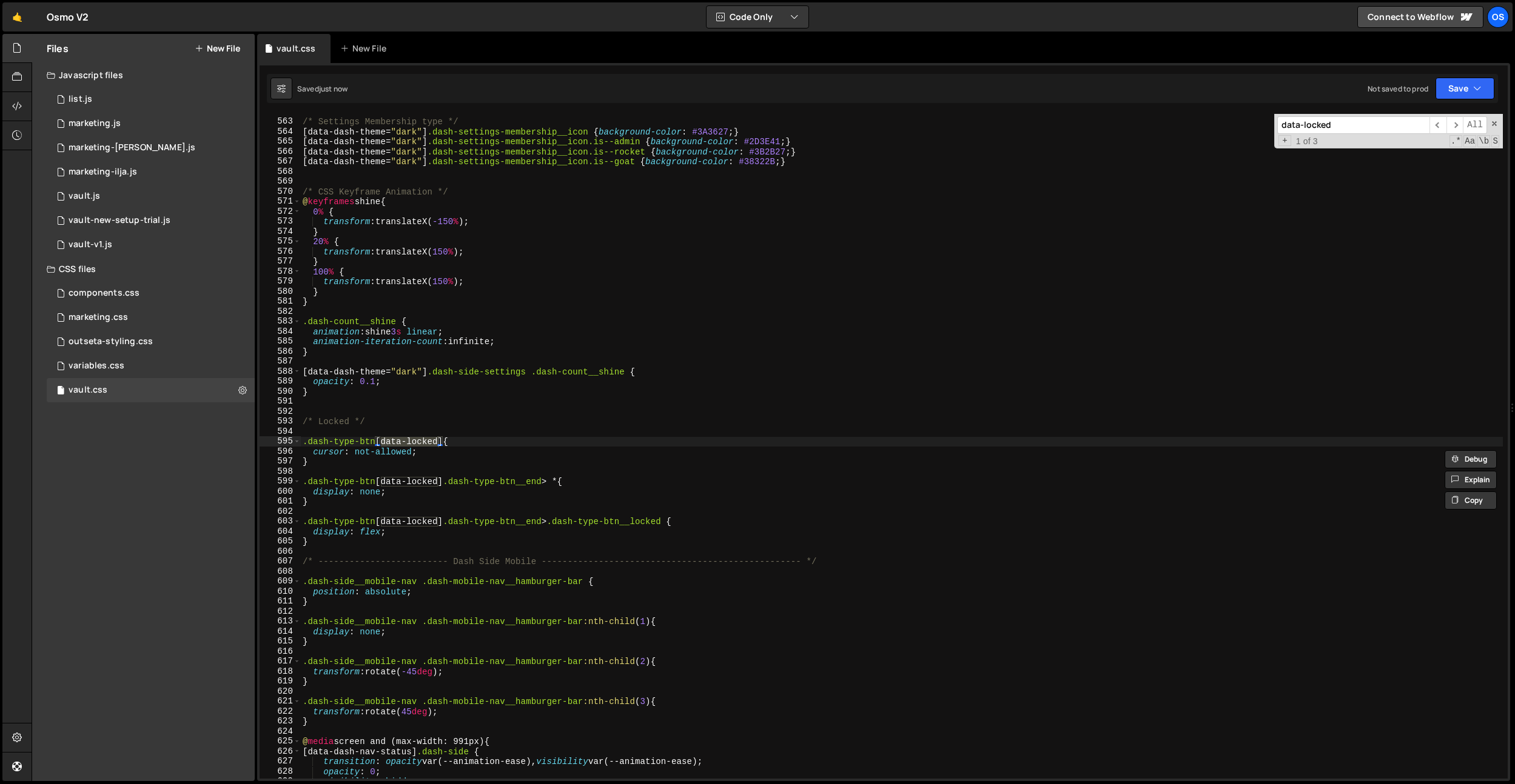
click at [443, 445] on div "/* Settings Membership type */ [ data-dash-theme = " dark " ] .dash-settings-me…" at bounding box center [902, 449] width 1203 height 685
drag, startPoint x: 443, startPoint y: 442, endPoint x: 288, endPoint y: 442, distance: 155.0
click at [288, 442] on div ".dash-type-btn[data-locked] { 562 563 564 565 566 567 568 569 570 571 572 573 5…" at bounding box center [884, 446] width 1248 height 665
paste textarea ".dash-type-btn[data-locked]"
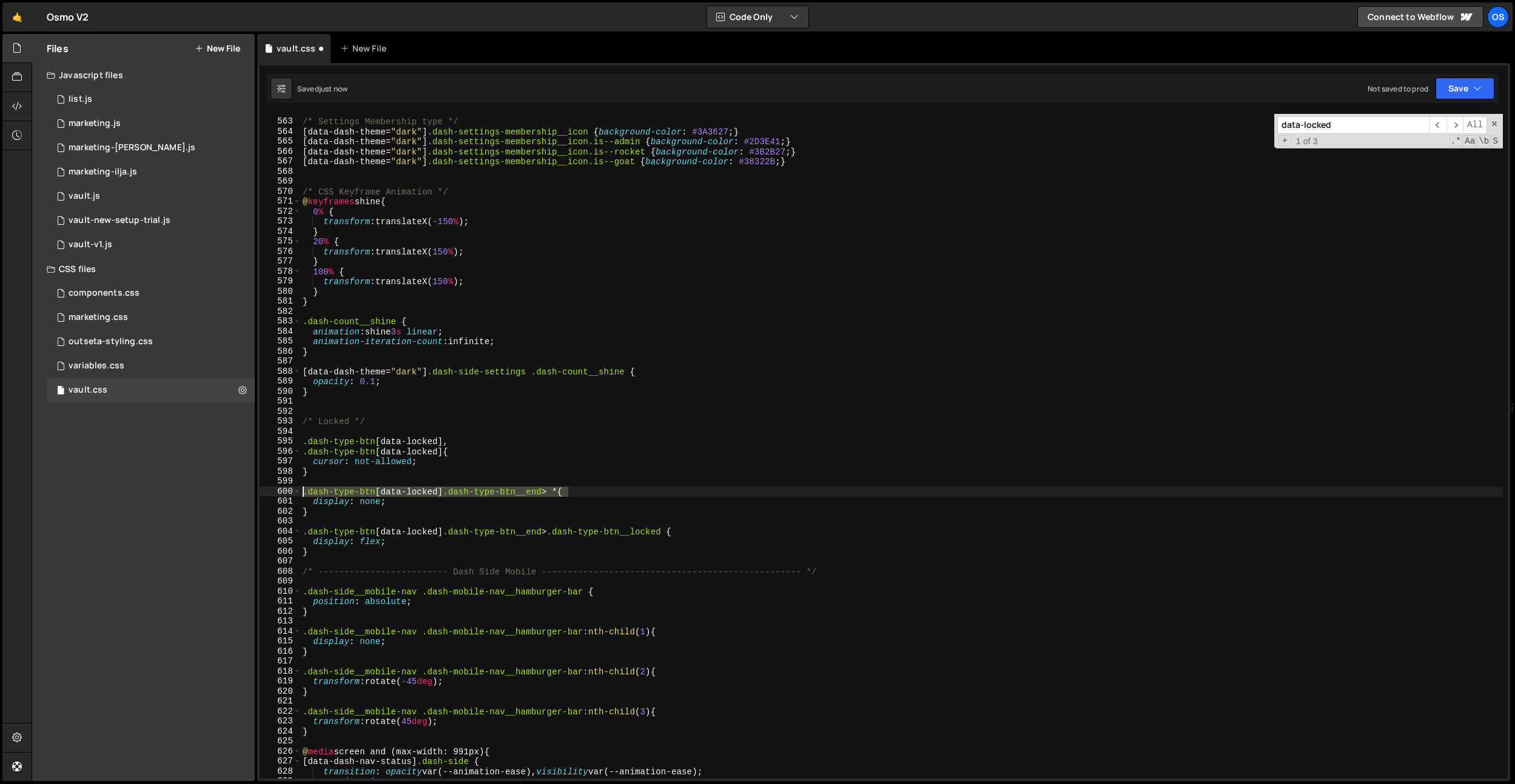
drag, startPoint x: 569, startPoint y: 494, endPoint x: 254, endPoint y: 493, distance: 315.0
click at [254, 493] on div "Files New File Javascript files 0 list.js 0 0 marketing.js 0 0 marketing-[PERSO…" at bounding box center [773, 408] width 1484 height 748
paste textarea ".dash-type-btn[data-locked] .dash-type-btn__end > *"
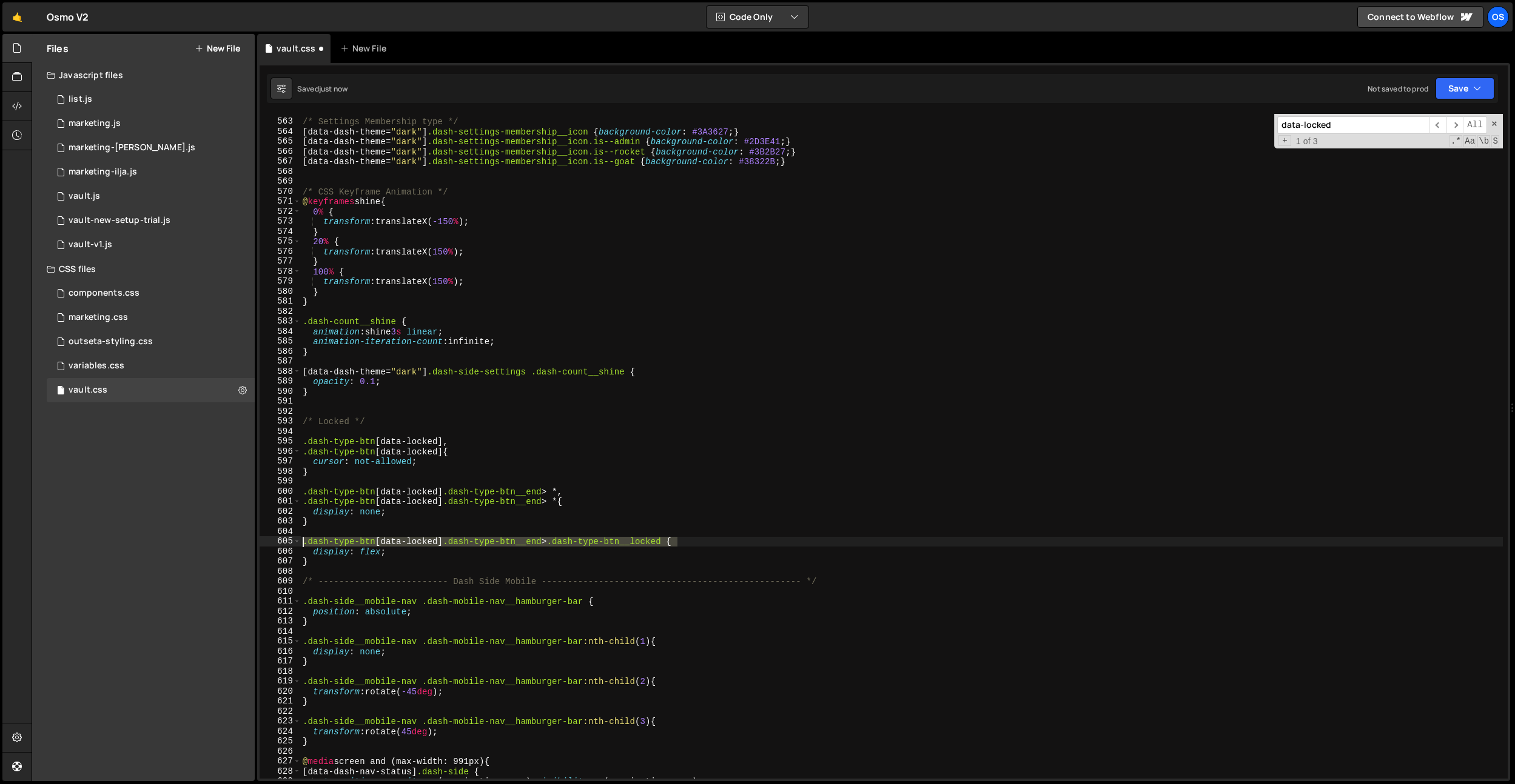
drag, startPoint x: 676, startPoint y: 541, endPoint x: 291, endPoint y: 540, distance: 385.0
click at [291, 540] on div ".dash-type-btn[data-locked] .dash-type-btn__end > *{ 562 563 564 565 566 567 56…" at bounding box center [884, 446] width 1248 height 665
paste textarea ".dash-type-btn[data-locked] .dash-type-btn__end > .dash-type-btn__locked"
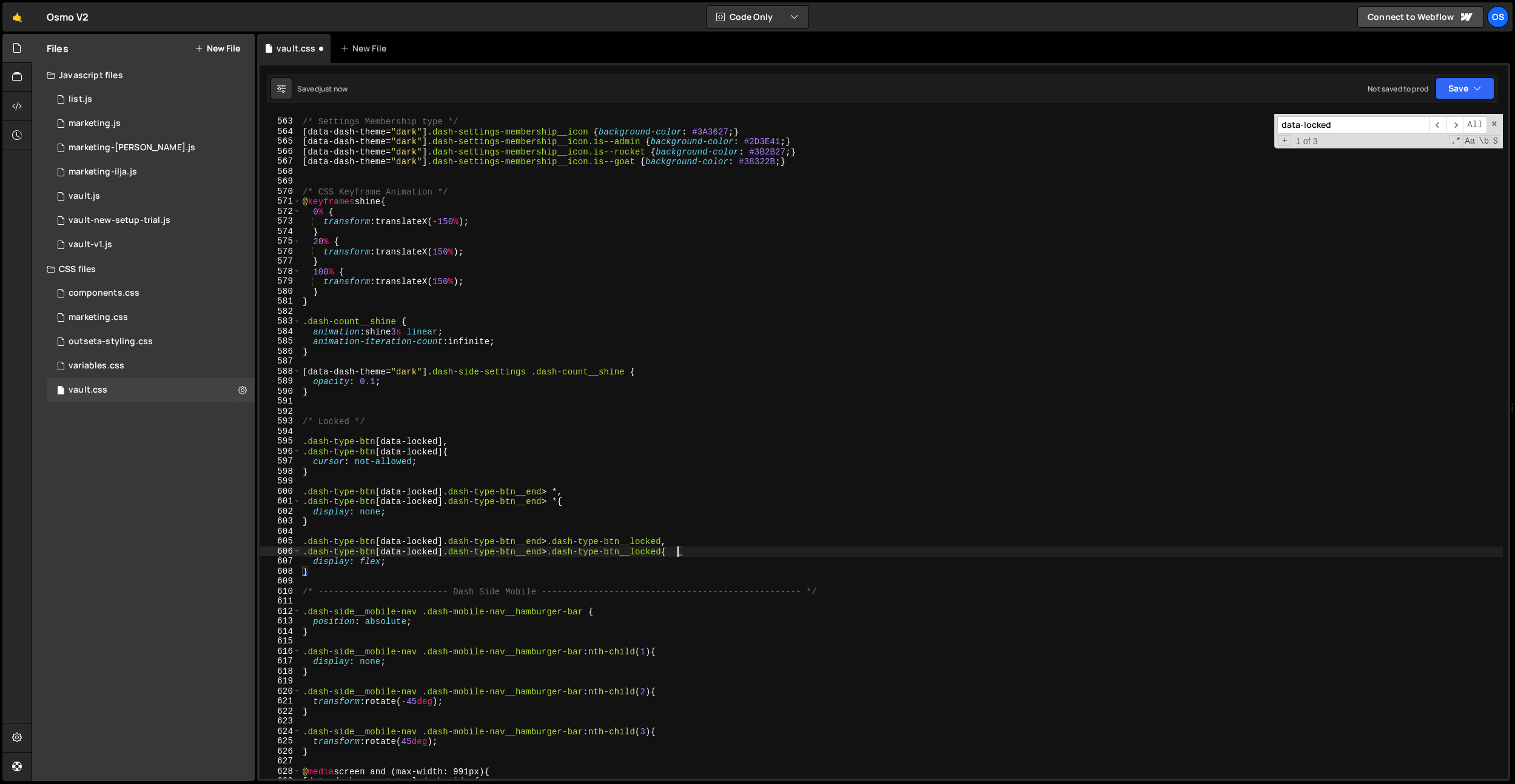
click at [612, 464] on div "/* Settings Membership type */ [ data-dash-theme = " dark " ] .dash-settings-me…" at bounding box center [902, 449] width 1203 height 685
click at [605, 465] on div "/* Settings Membership type */ [ data-dash-theme = " dark " ] .dash-settings-me…" at bounding box center [902, 449] width 1203 height 685
click at [598, 473] on div "/* Settings Membership type */ [ data-dash-theme = " dark " ] .dash-settings-me…" at bounding box center [902, 449] width 1203 height 685
click at [567, 475] on div "/* Settings Membership type */ [ data-dash-theme = " dark " ] .dash-settings-me…" at bounding box center [902, 449] width 1203 height 685
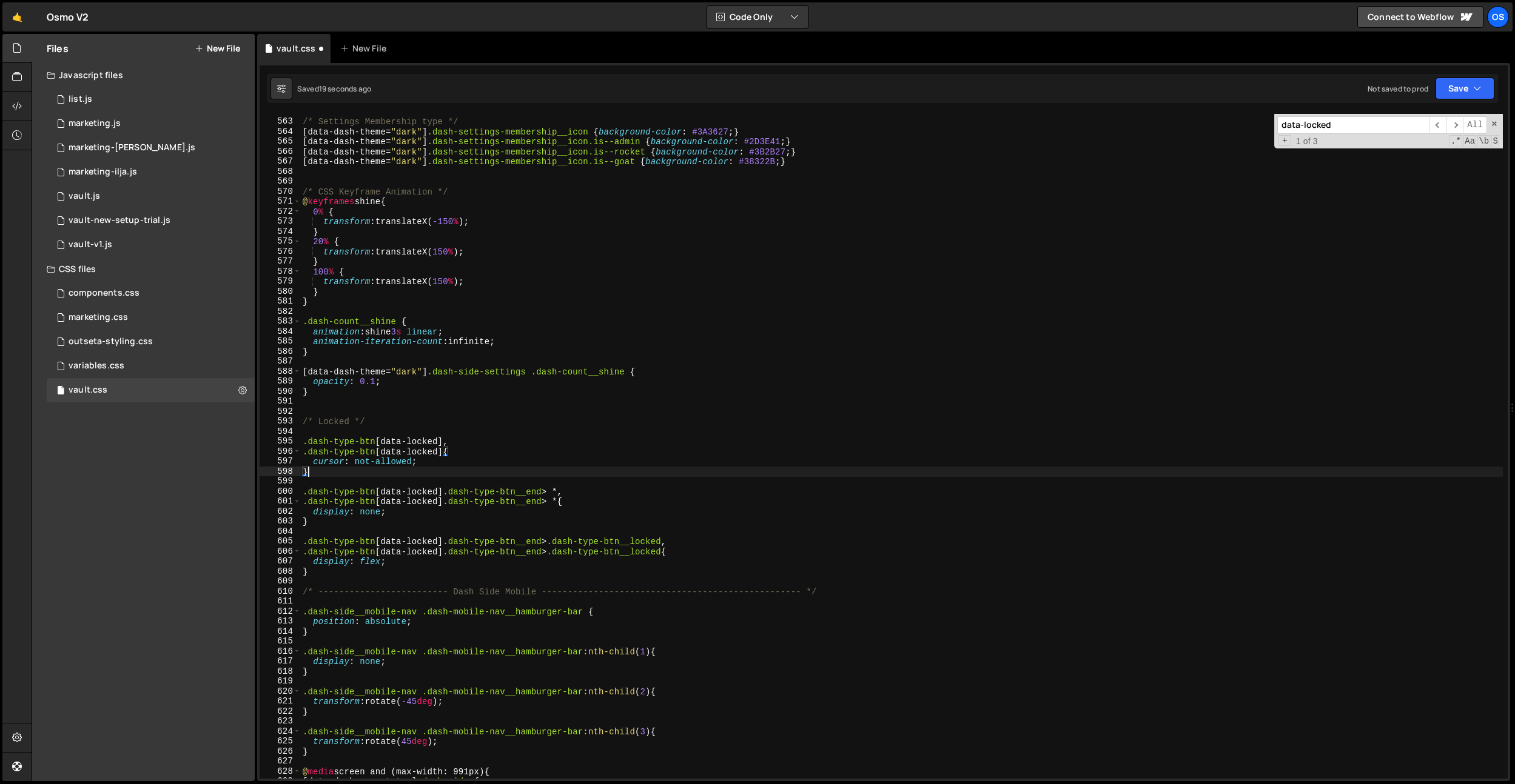
click at [569, 492] on div "/* Settings Membership type */ [ data-dash-theme = " dark " ] .dash-settings-me…" at bounding box center [902, 449] width 1203 height 685
drag, startPoint x: 444, startPoint y: 490, endPoint x: 377, endPoint y: 495, distance: 67.2
click at [377, 495] on div "/* Settings Membership type */ [ data-dash-theme = " dark " ] .dash-settings-me…" at bounding box center [902, 449] width 1203 height 685
drag, startPoint x: 443, startPoint y: 501, endPoint x: 381, endPoint y: 503, distance: 62.0
click at [381, 503] on div "/* Settings Membership type */ [ data-dash-theme = " dark " ] .dash-settings-me…" at bounding box center [902, 449] width 1203 height 685
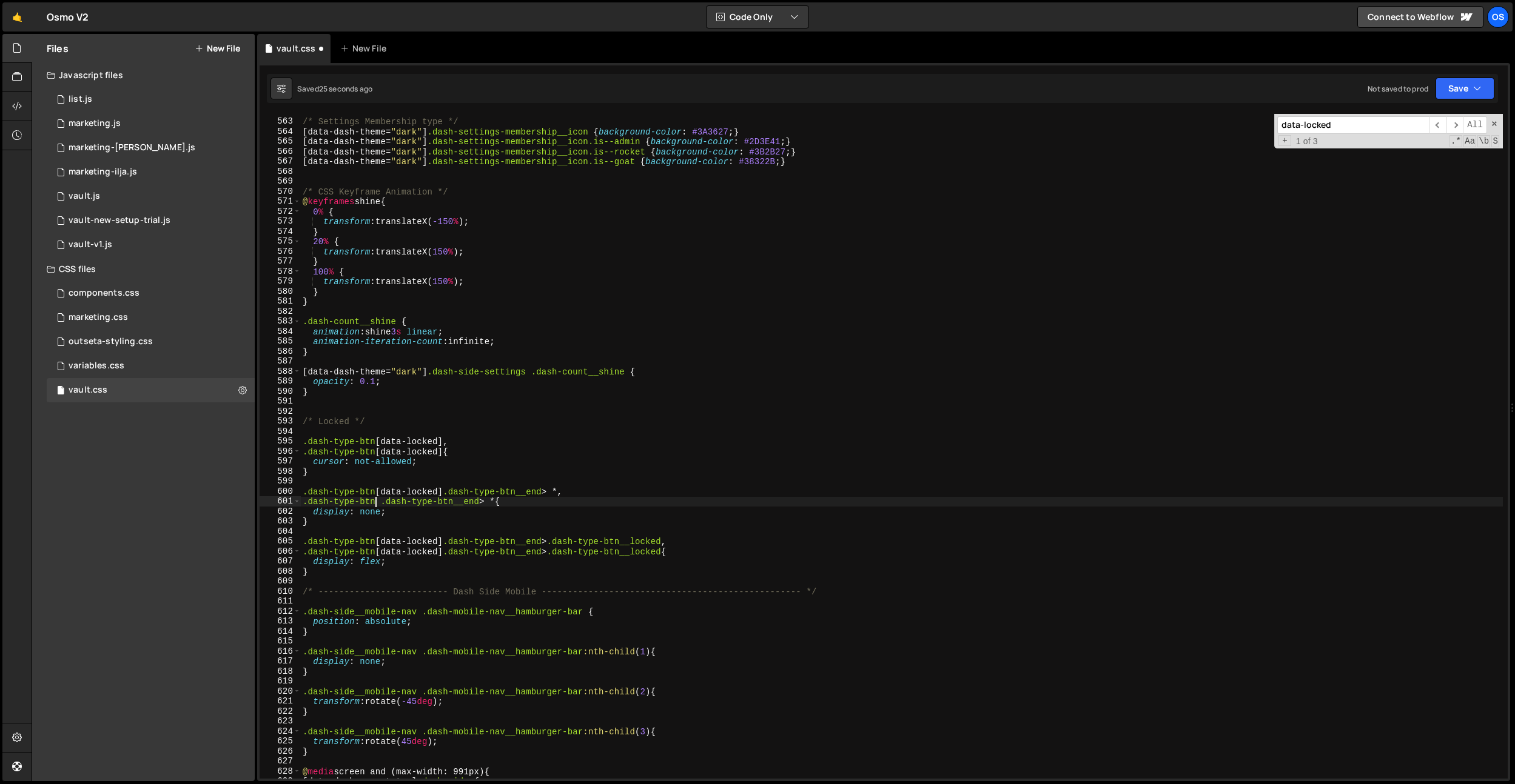
click at [304, 501] on div "/* Settings Membership type */ [ data-dash-theme = " dark " ] .dash-settings-me…" at bounding box center [902, 449] width 1203 height 685
paste textarea "[data-locked]"
click at [432, 502] on div "/* Settings Membership type */ [ data-dash-theme = " dark " ] .dash-settings-me…" at bounding box center [902, 449] width 1203 height 685
drag, startPoint x: 432, startPoint y: 502, endPoint x: 507, endPoint y: 459, distance: 86.5
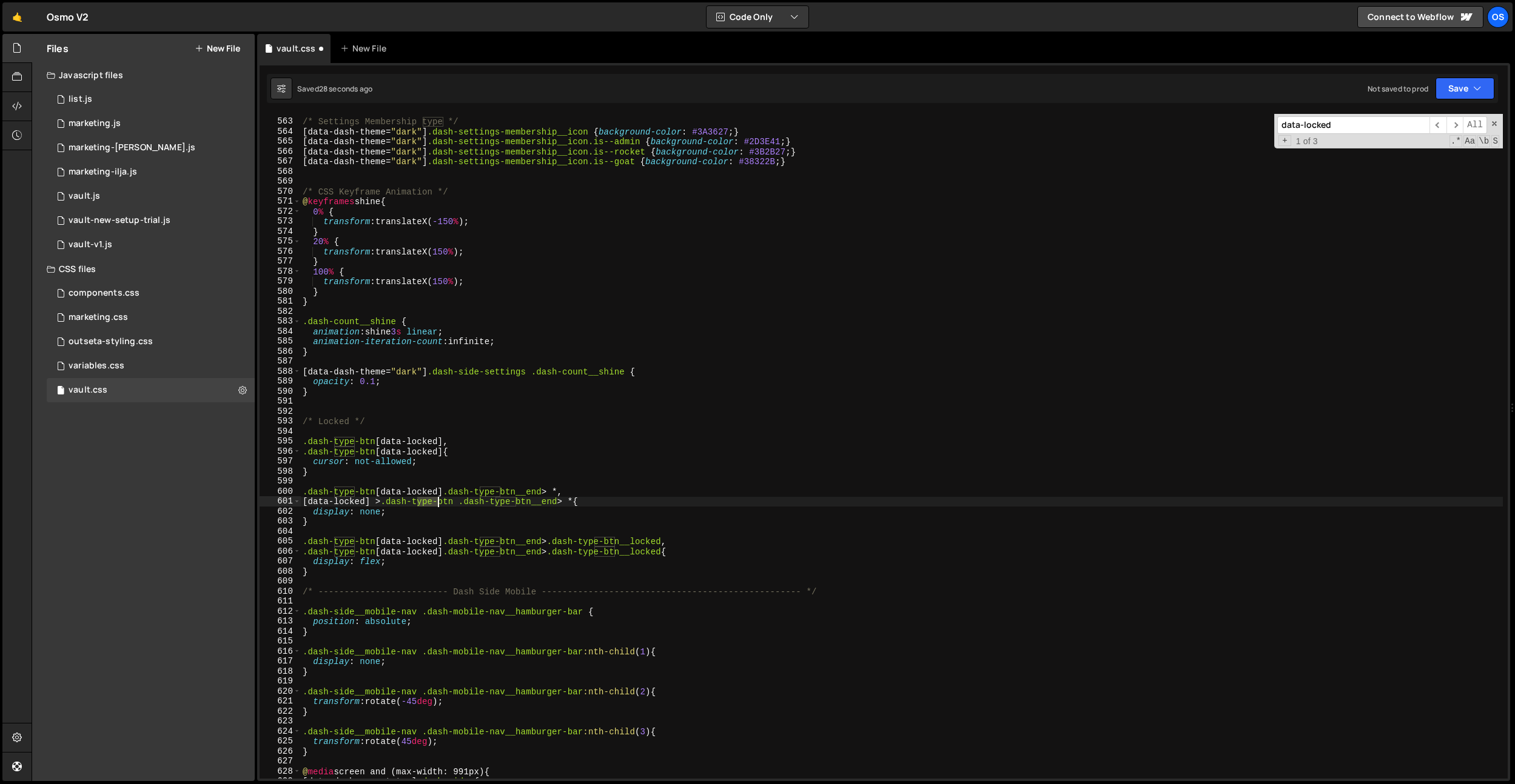
click at [432, 502] on div "/* Settings Membership type */ [ data-dash-theme = " dark " ] .dash-settings-me…" at bounding box center [902, 449] width 1203 height 685
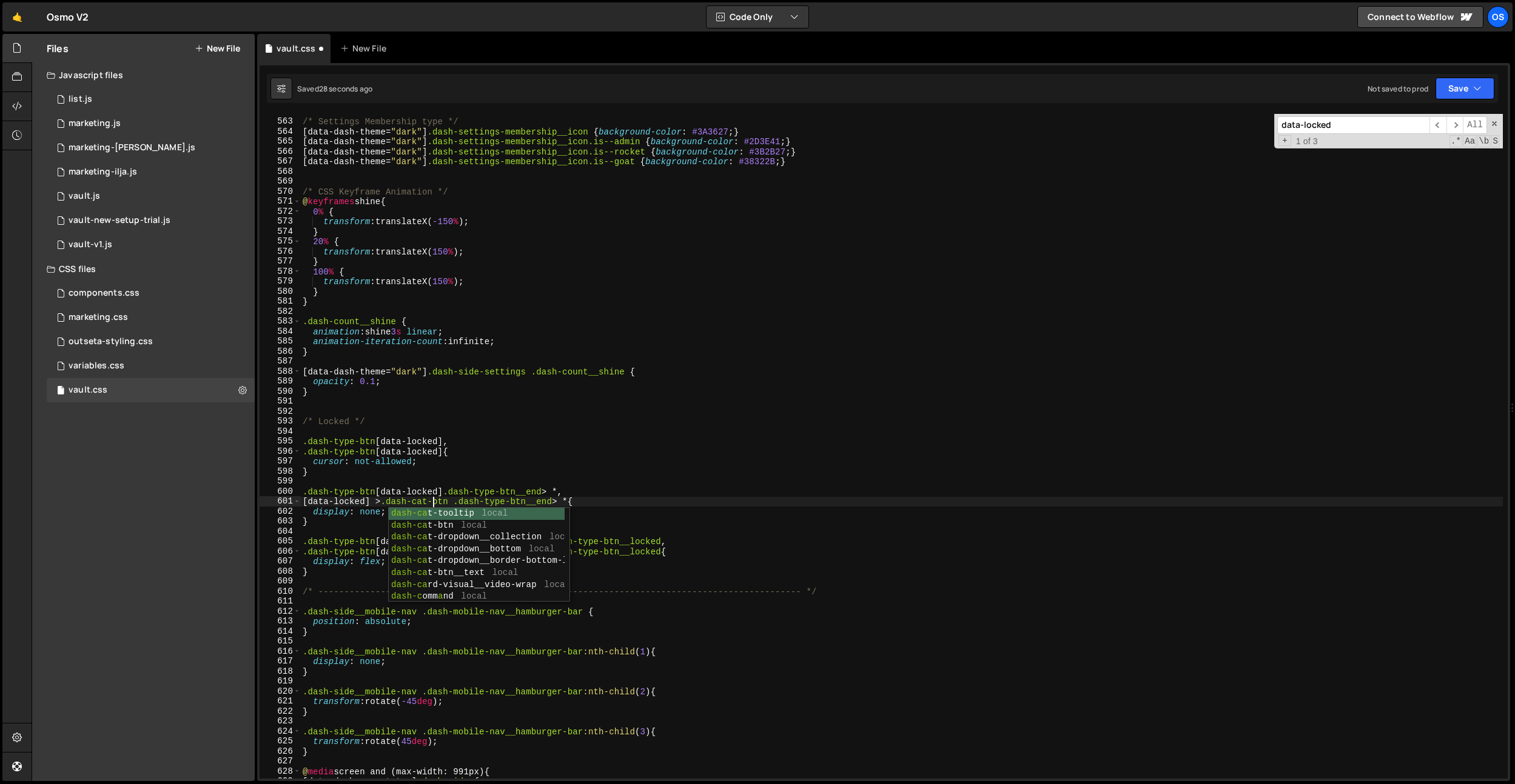
scroll to position [0, 9]
click at [523, 449] on div "/* Settings Membership type */ [ data-dash-theme = " dark " ] .dash-settings-me…" at bounding box center [902, 449] width 1203 height 685
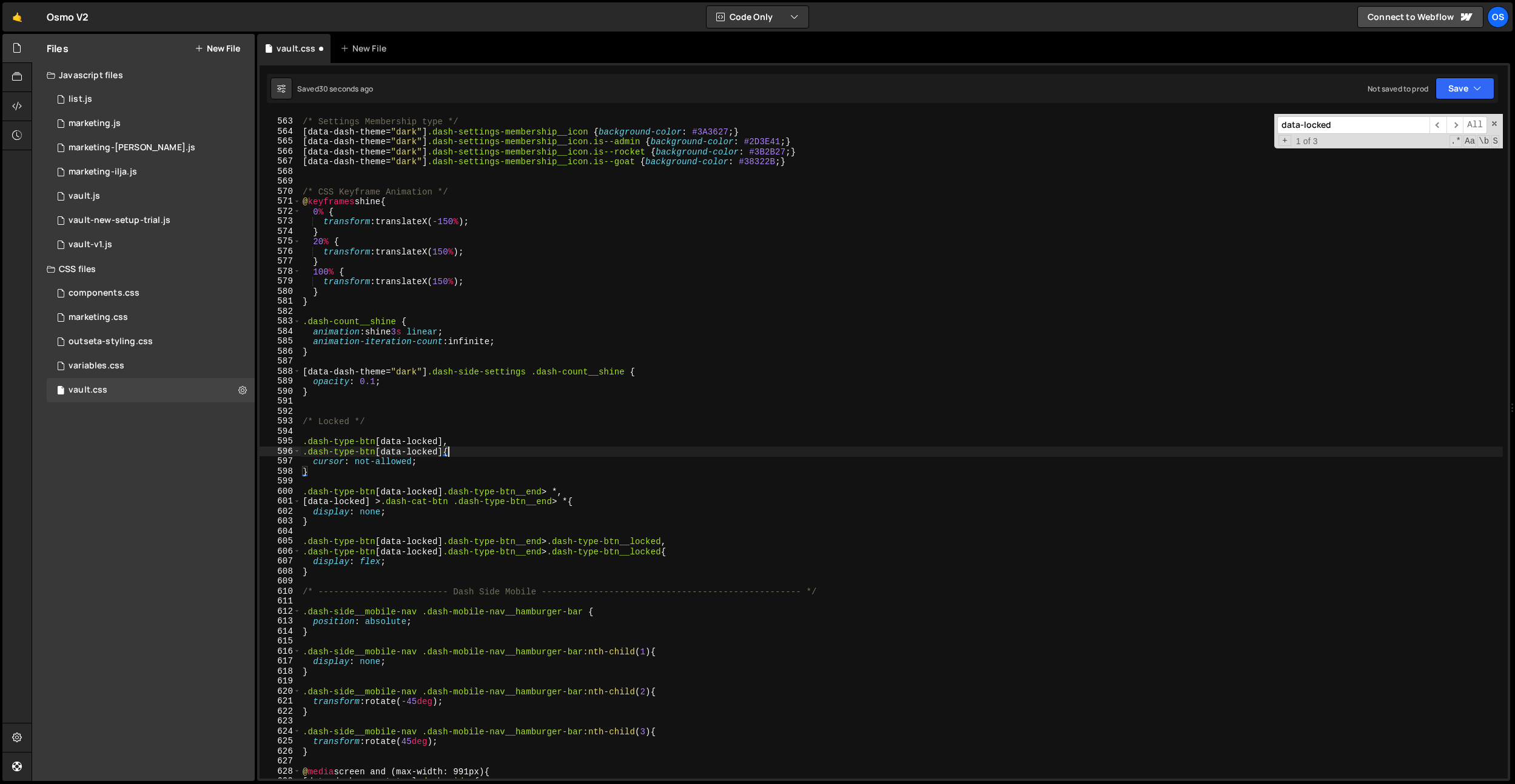
click at [304, 455] on div "/* Settings Membership type */ [ data-dash-theme = " dark " ] .dash-settings-me…" at bounding box center [902, 449] width 1203 height 685
paste textarea "[data-locked]"
type textarea "[data-locked] > .dash-type-btn[data-locked]{"
click at [500, 453] on div "/* Settings Membership type */ [ data-dash-theme = " dark " ] .dash-settings-me…" at bounding box center [902, 449] width 1203 height 685
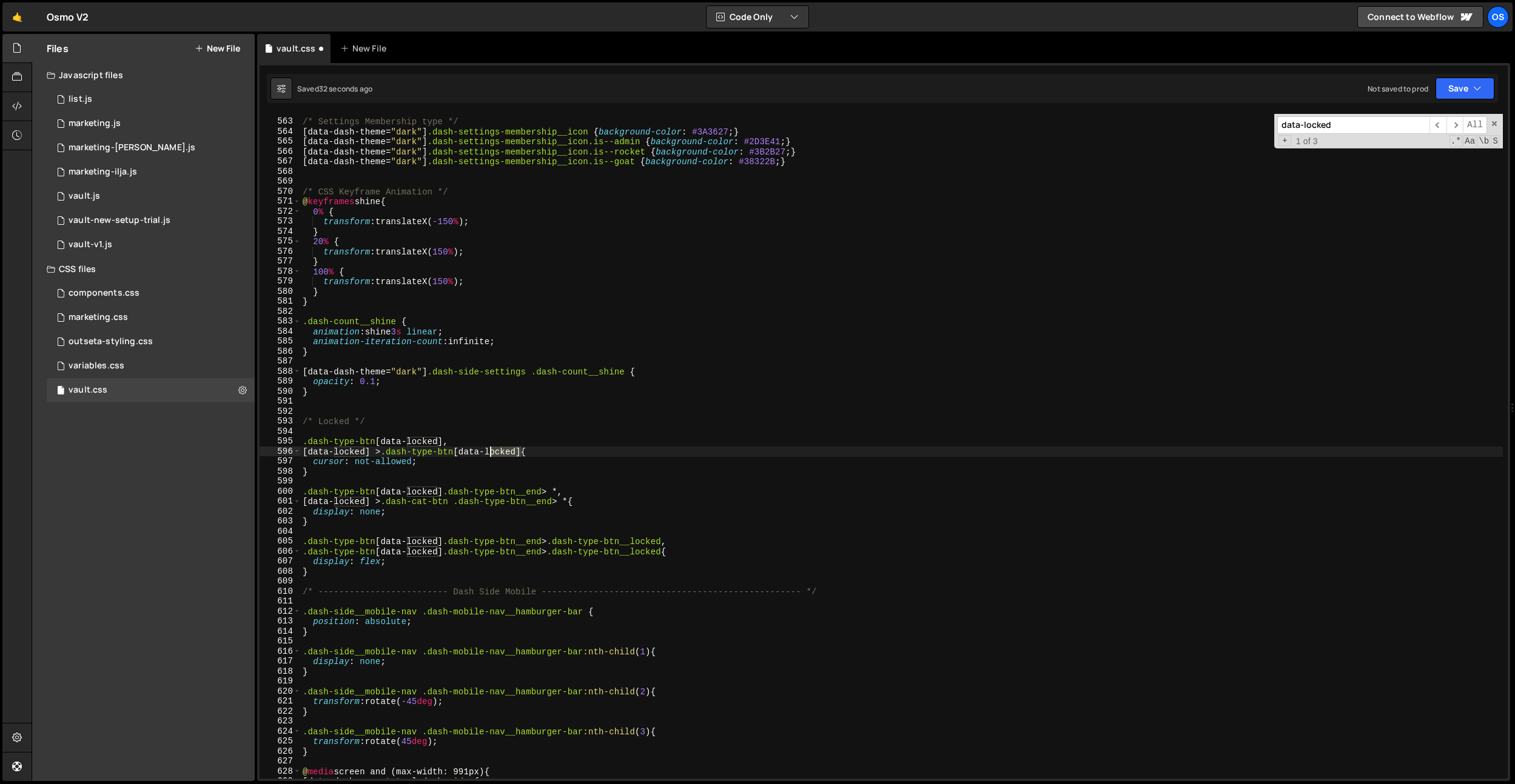
click at [500, 453] on div "/* Settings Membership type */ [ data-dash-theme = " dark " ] .dash-settings-me…" at bounding box center [902, 449] width 1203 height 685
drag, startPoint x: 551, startPoint y: 432, endPoint x: 542, endPoint y: 440, distance: 12.0
click at [550, 433] on div "/* Settings Membership type */ [ data-dash-theme = " dark " ] .dash-settings-me…" at bounding box center [902, 449] width 1203 height 685
drag, startPoint x: 528, startPoint y: 450, endPoint x: 463, endPoint y: 452, distance: 65.0
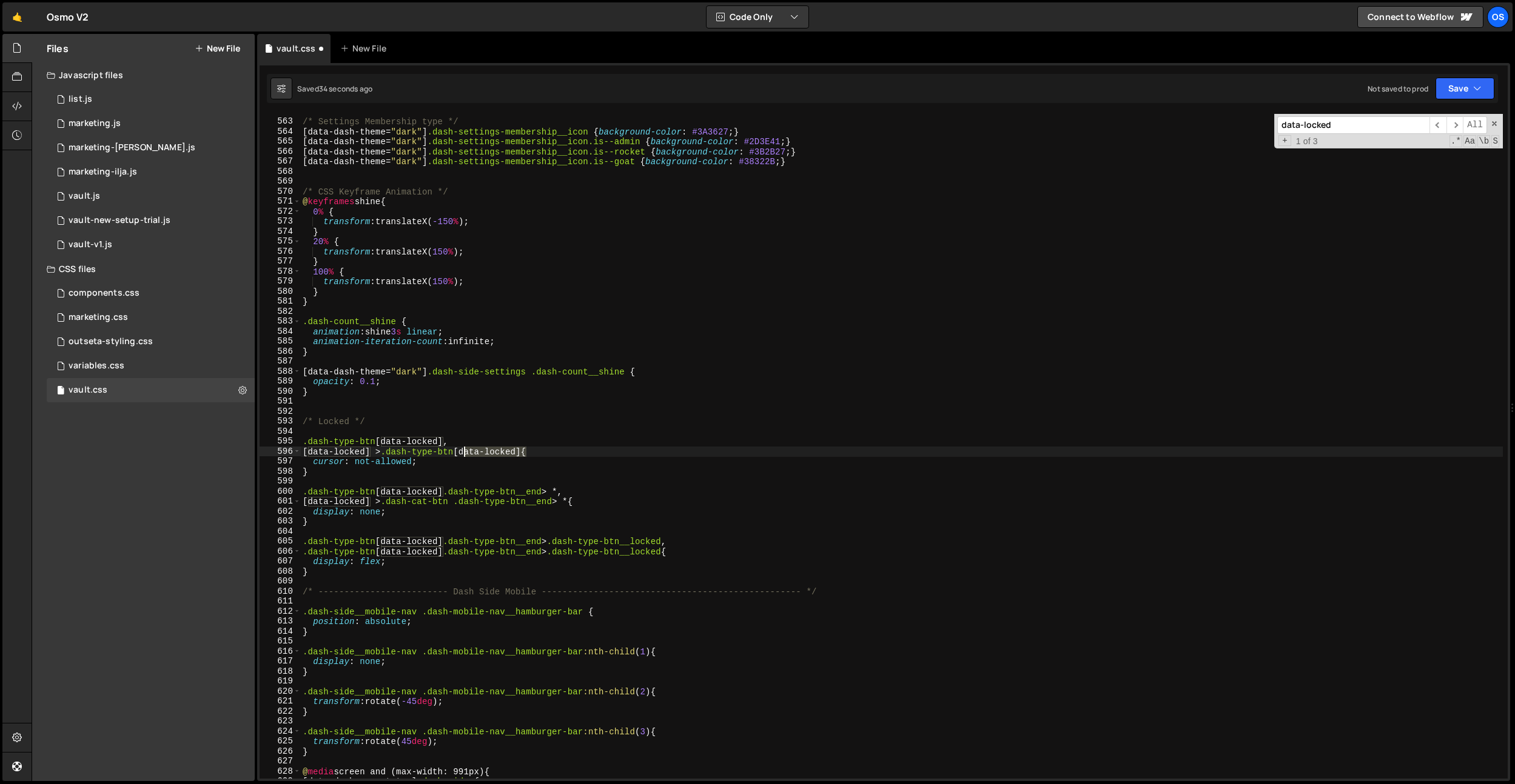
click at [463, 452] on div "/* Settings Membership type */ [ data-dash-theme = " dark " ] .dash-settings-me…" at bounding box center [902, 449] width 1203 height 685
click at [386, 451] on div "/* Settings Membership type */ [ data-dash-theme = " dark " ] .dash-settings-me…" at bounding box center [902, 449] width 1203 height 685
click at [429, 453] on div "/* Settings Membership type */ [ data-dash-theme = " dark " ] .dash-settings-me…" at bounding box center [902, 449] width 1203 height 685
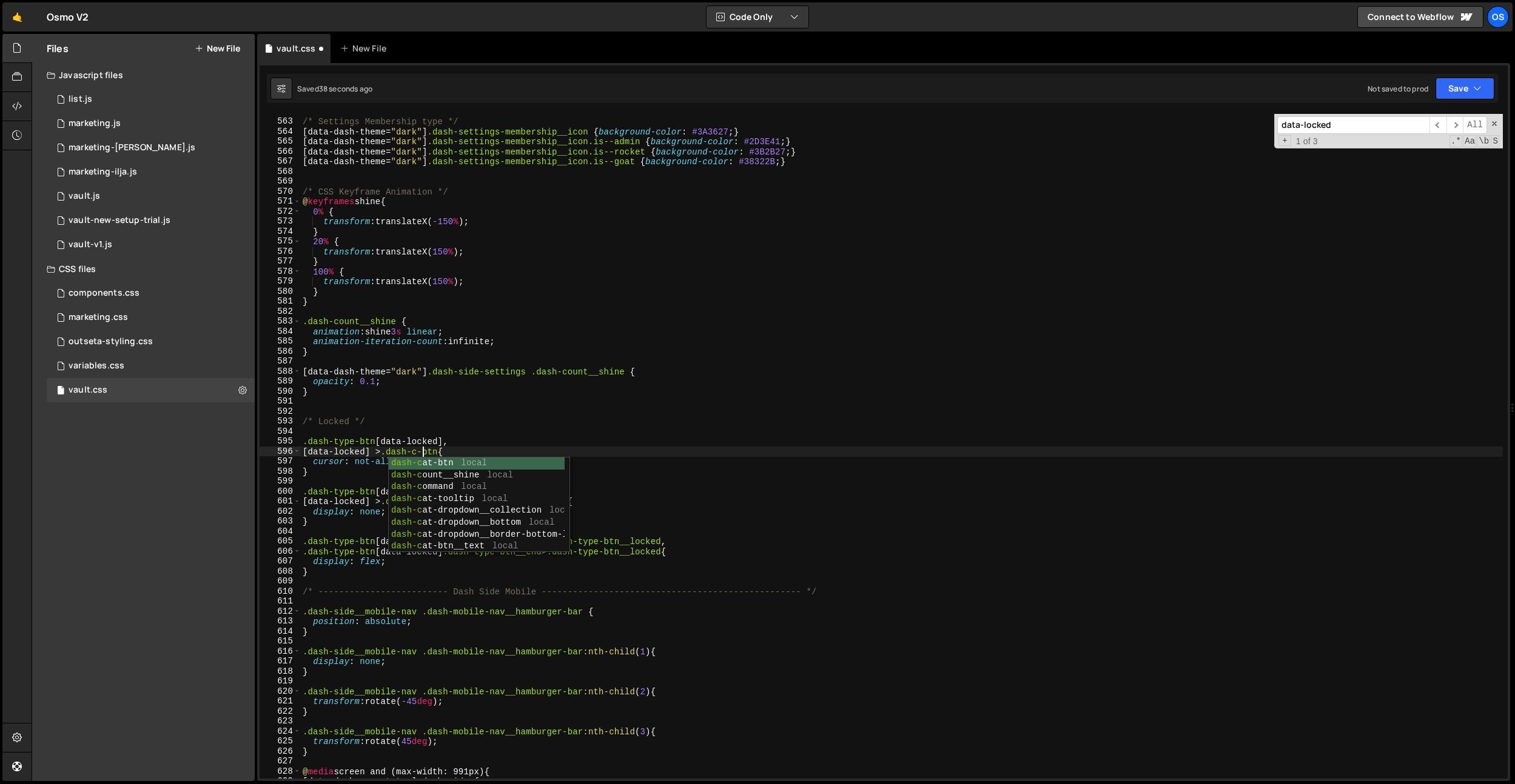
type textarea "[data-locked] > .dash-cat-btn{"
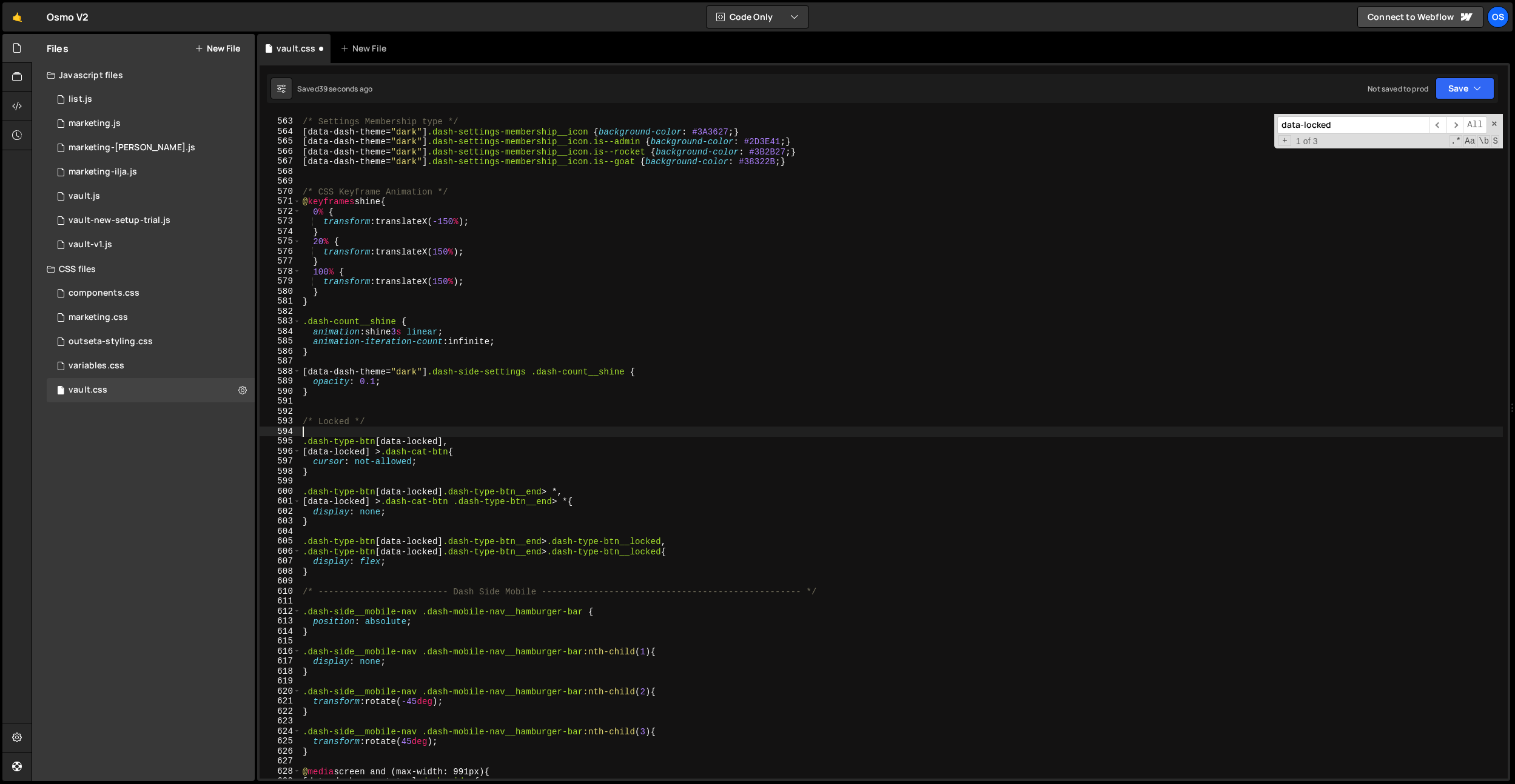
scroll to position [0, 9]
click at [521, 431] on div "/* Settings Membership type */ [ data-dash-theme = " dark " ] .dash-settings-me…" at bounding box center [902, 449] width 1203 height 685
click at [578, 499] on div "/* Settings Membership type */ [ data-dash-theme = " dark " ] .dash-settings-me…" at bounding box center [902, 449] width 1203 height 685
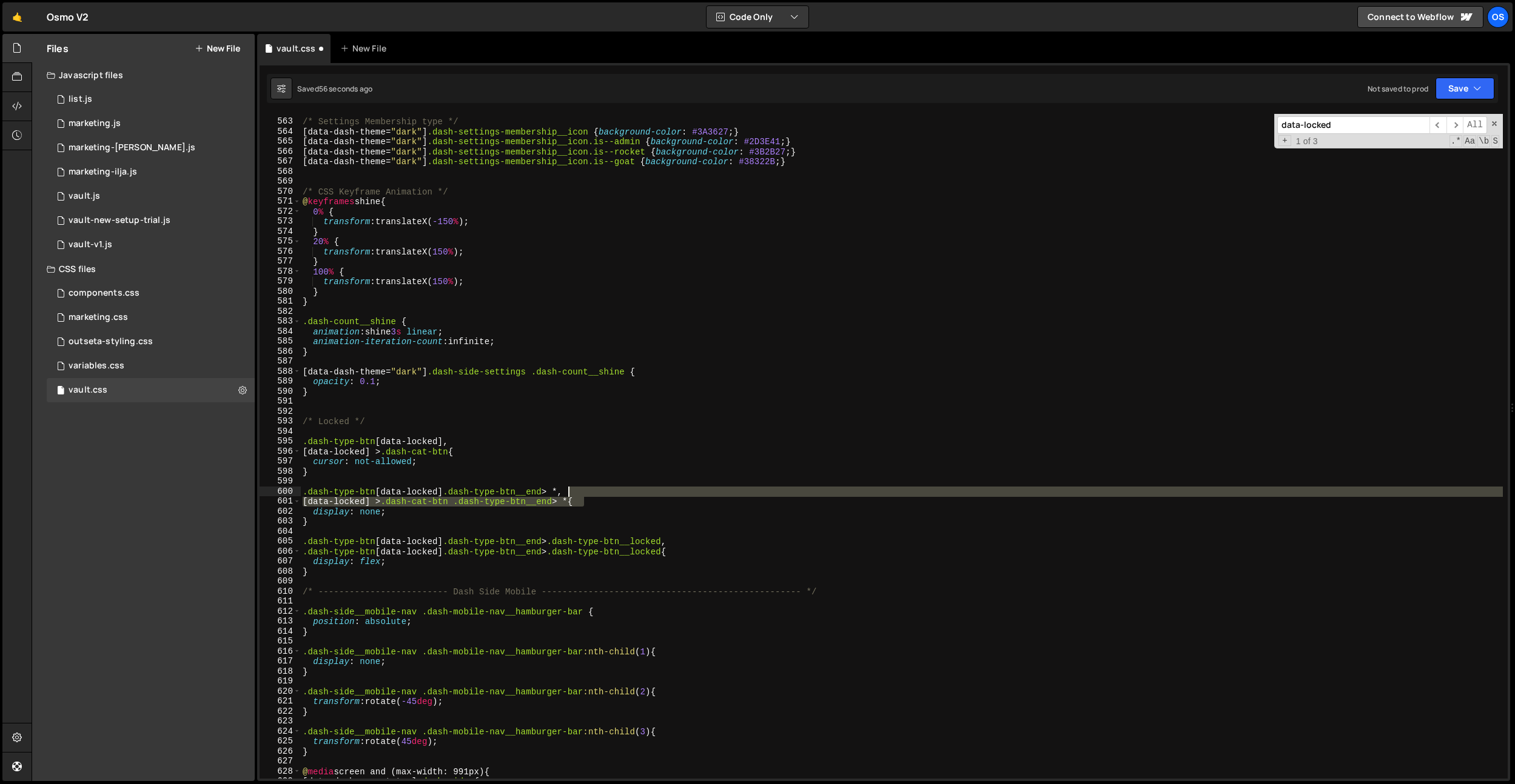
drag, startPoint x: 585, startPoint y: 504, endPoint x: 567, endPoint y: 492, distance: 21.6
click at [567, 492] on div "/* Settings Membership type */ [ data-dash-theme = " dark " ] .dash-settings-me…" at bounding box center [902, 449] width 1203 height 685
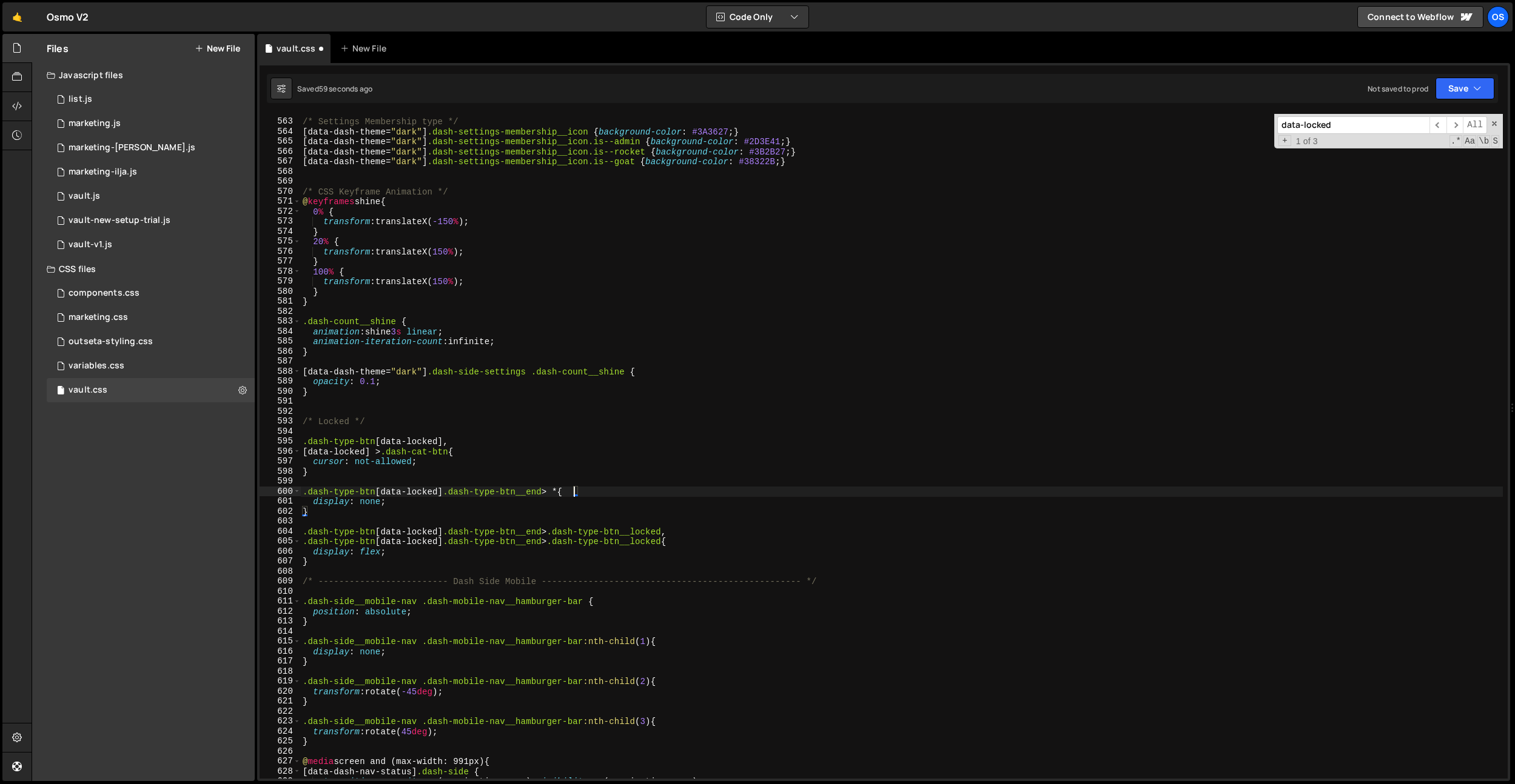
scroll to position [4107, 0]
drag, startPoint x: 452, startPoint y: 447, endPoint x: 284, endPoint y: 450, distance: 168.0
click at [284, 450] on div ".dash-type-btn[data-locked] .dash-type-btn__end > * { 562 563 564 565 566 567 5…" at bounding box center [884, 446] width 1248 height 665
drag, startPoint x: 441, startPoint y: 542, endPoint x: 294, endPoint y: 541, distance: 147.0
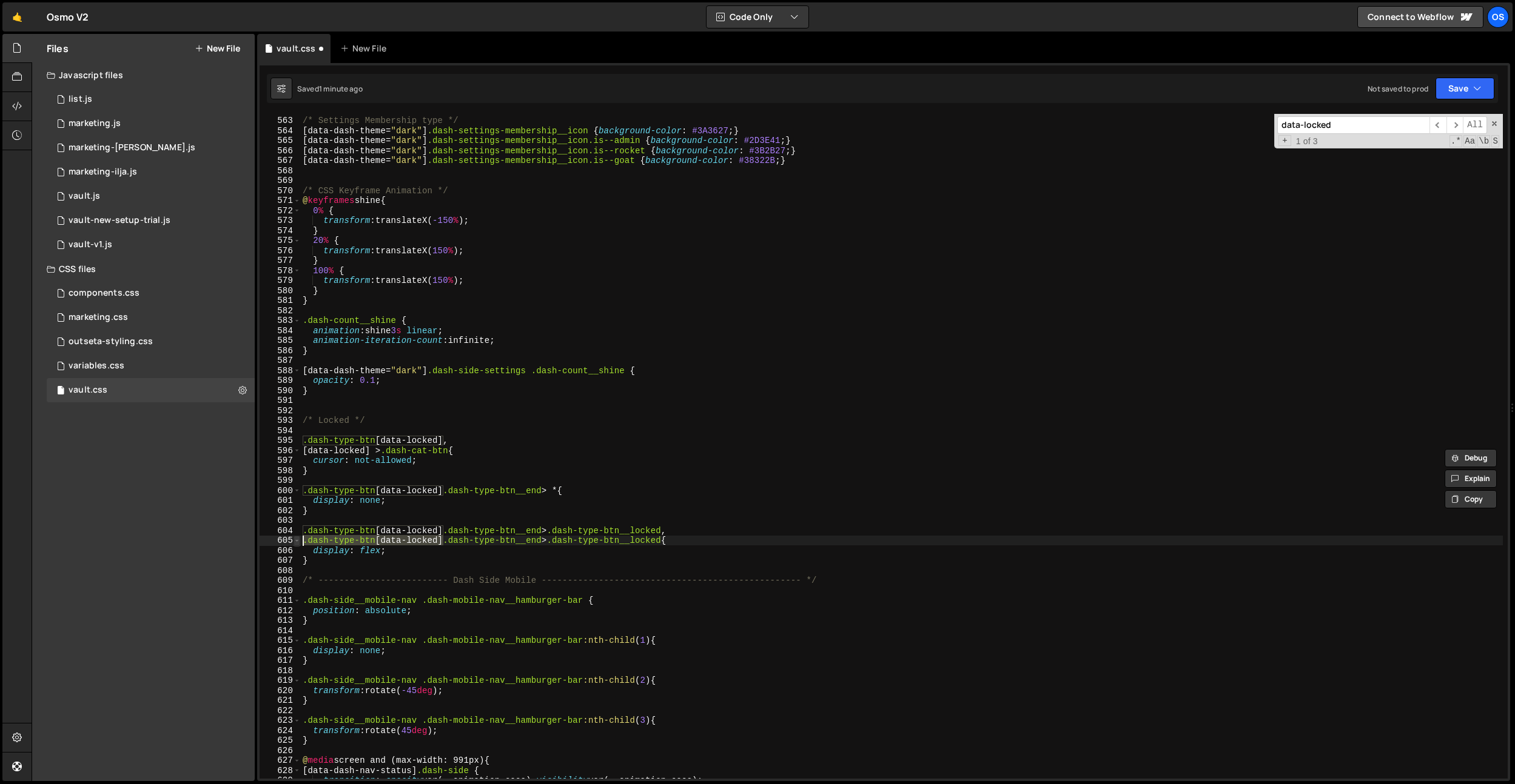
click at [295, 541] on div "[data-locked] > .dash-cat-btn{ 562 563 564 565 566 567 568 569 570 571 572 573 …" at bounding box center [884, 446] width 1248 height 665
paste textarea "[data-locked] > .dash-cat-btn"
drag, startPoint x: 563, startPoint y: 544, endPoint x: 461, endPoint y: 539, distance: 102.1
click at [462, 540] on div "/* Settings Membership type */ [ data-dash-theme = " dark " ] .dash-settings-me…" at bounding box center [902, 448] width 1203 height 685
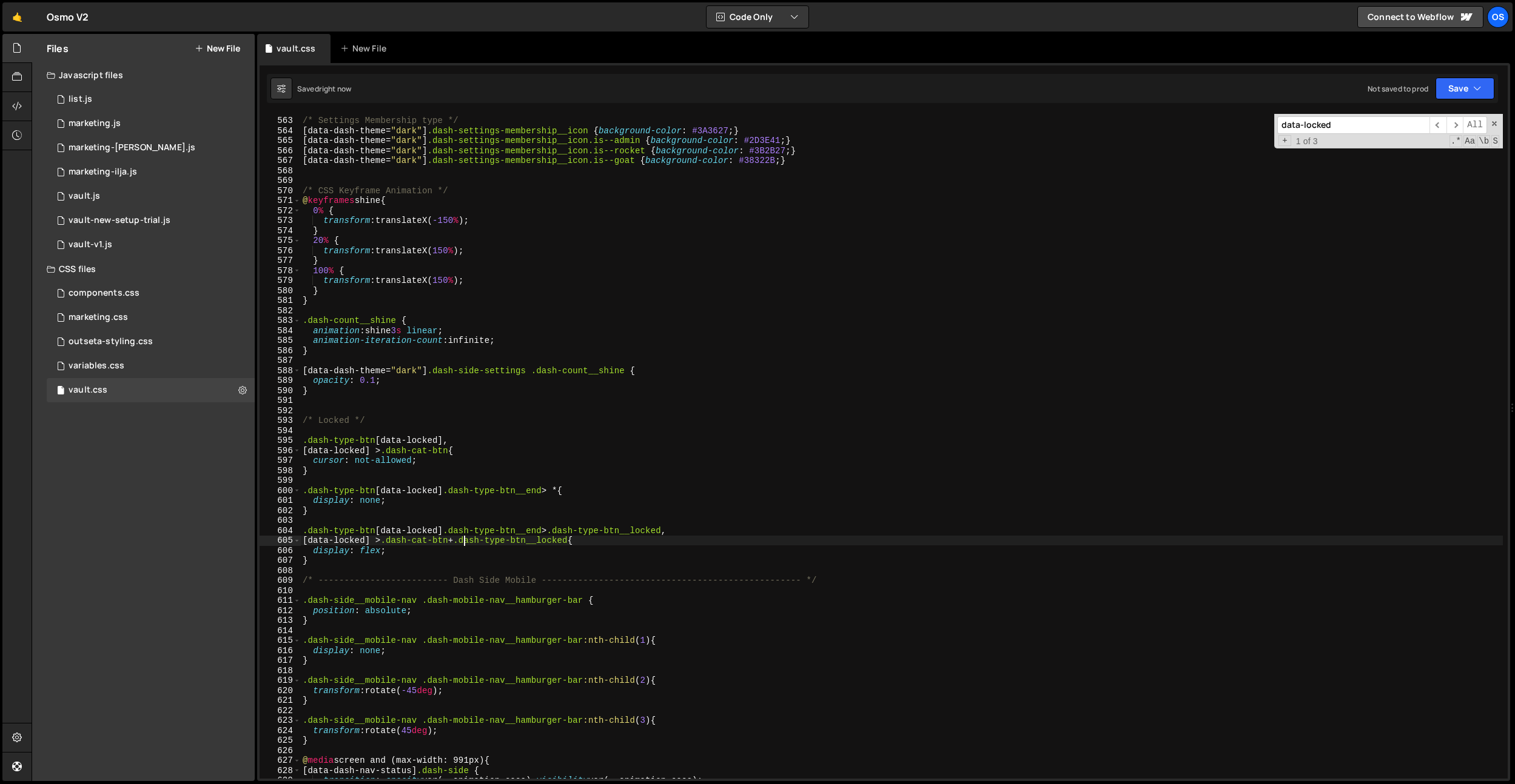
click at [513, 545] on div "/* Settings Membership type */ [ data-dash-theme = " dark " ] .dash-settings-me…" at bounding box center [902, 448] width 1203 height 685
click at [534, 542] on div "/* Settings Membership type */ [ data-dash-theme = " dark " ] .dash-settings-me…" at bounding box center [902, 448] width 1203 height 685
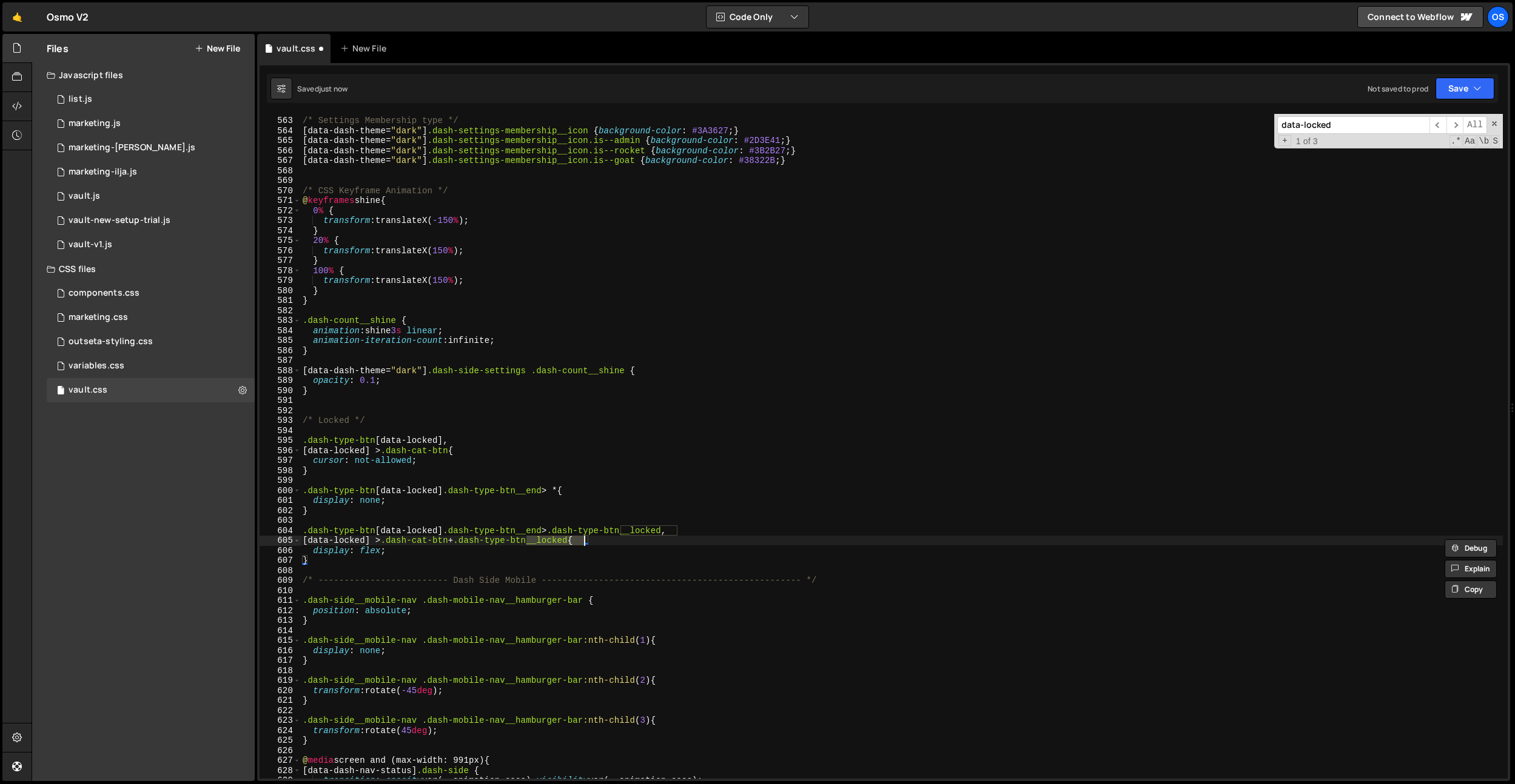
click at [514, 543] on div "/* Settings Membership type */ [ data-dash-theme = " dark " ] .dash-settings-me…" at bounding box center [902, 448] width 1203 height 685
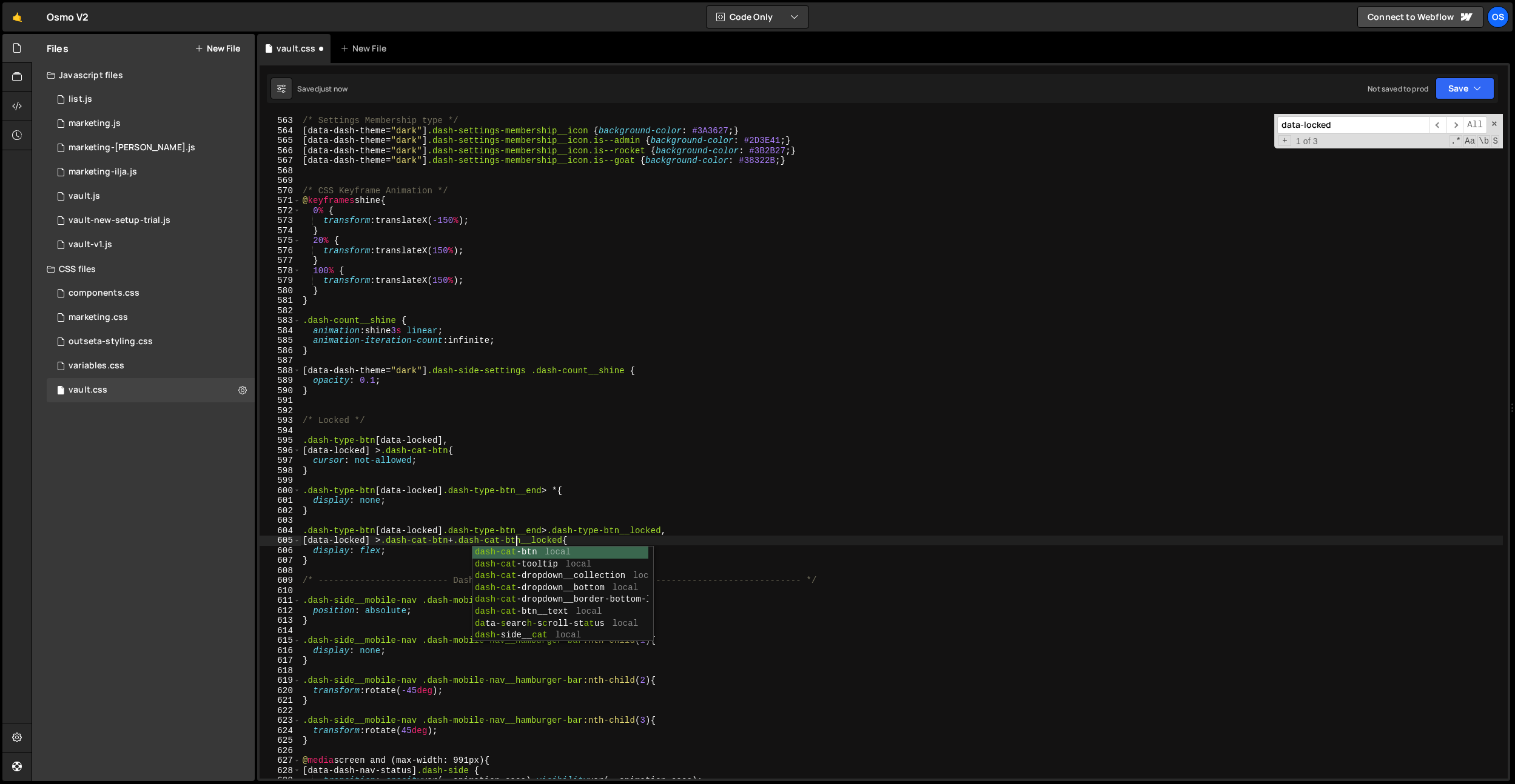
click at [541, 488] on div "/* Settings Membership type */ [ data-dash-theme = " dark " ] .dash-settings-me…" at bounding box center [902, 448] width 1203 height 685
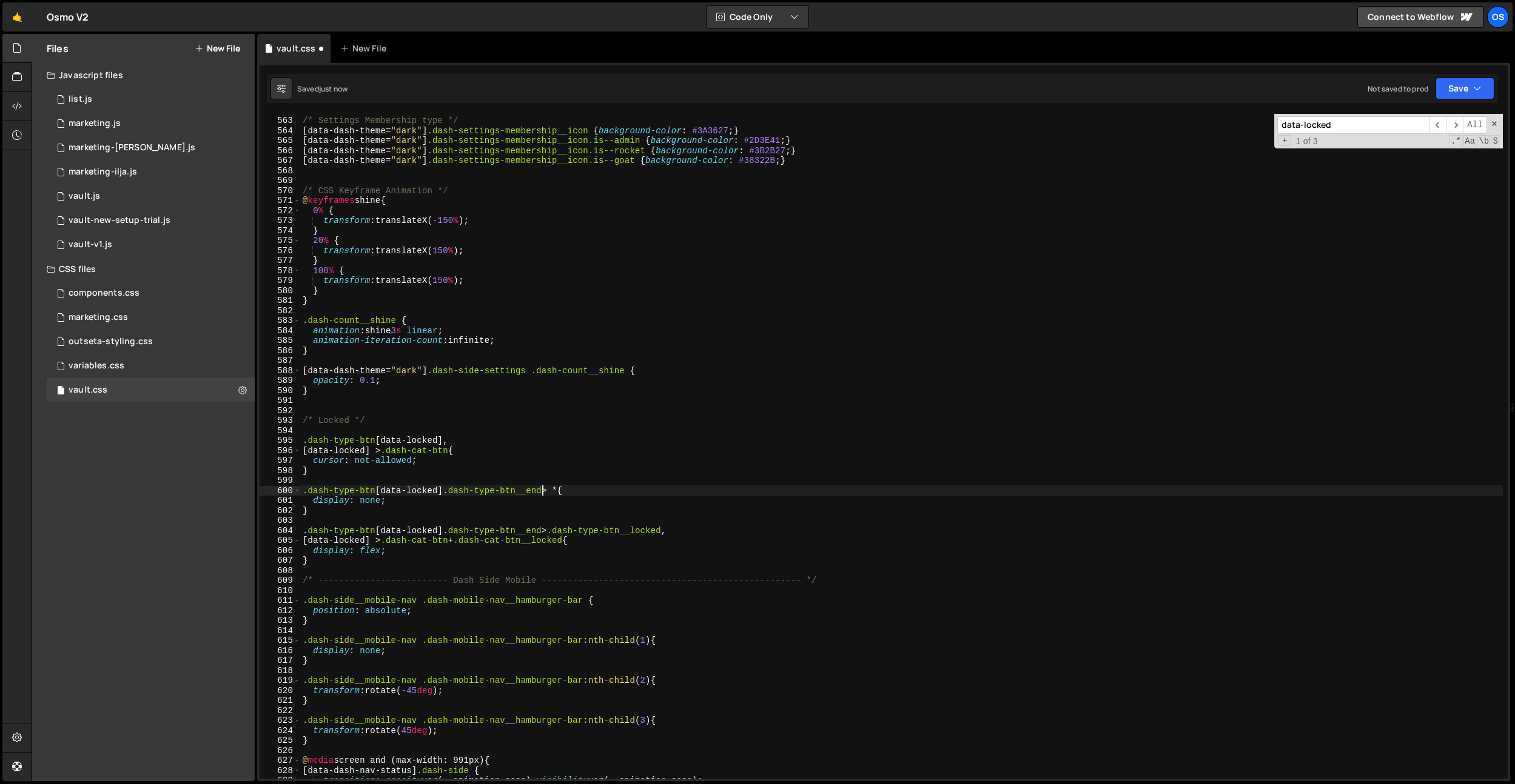
click at [474, 466] on div "/* Settings Membership type */ [ data-dash-theme = " dark " ] .dash-settings-me…" at bounding box center [902, 448] width 1203 height 685
type textarea "cursor: not-allowed;"
